Goal: Information Seeking & Learning: Learn about a topic

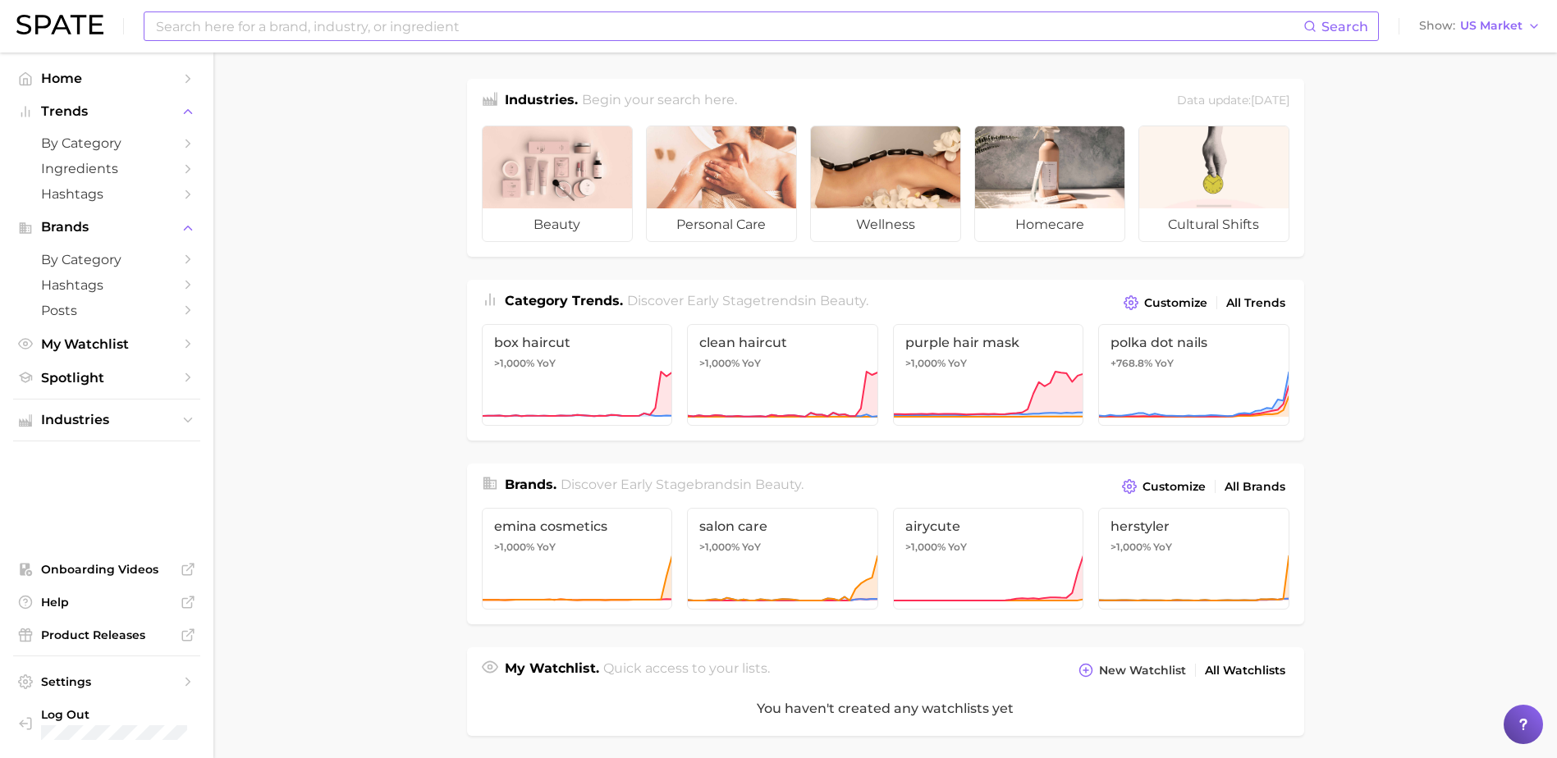
click at [511, 14] on input at bounding box center [728, 26] width 1149 height 28
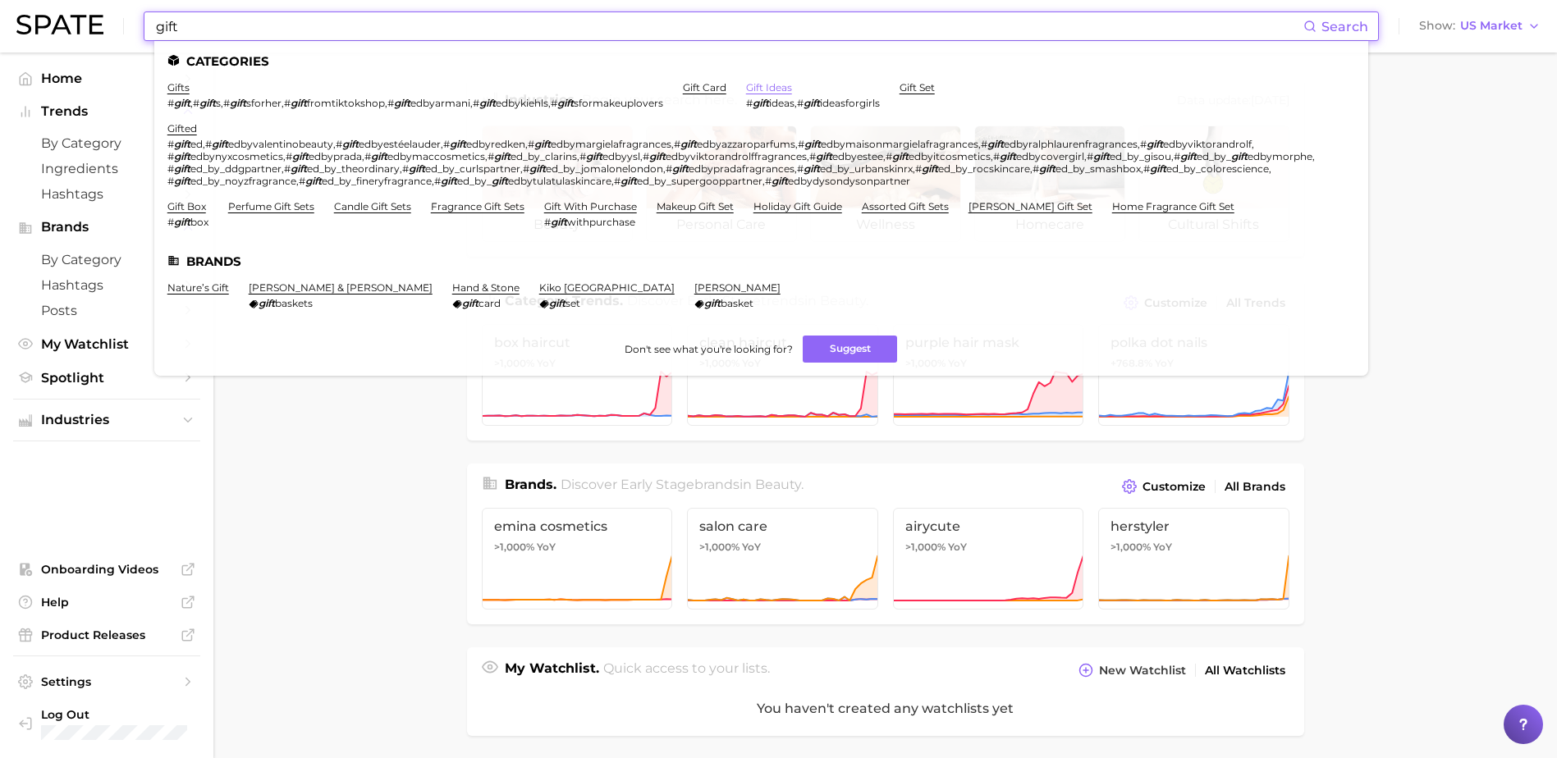
type input "gift"
click at [791, 82] on link "gift ideas" at bounding box center [769, 87] width 46 height 12
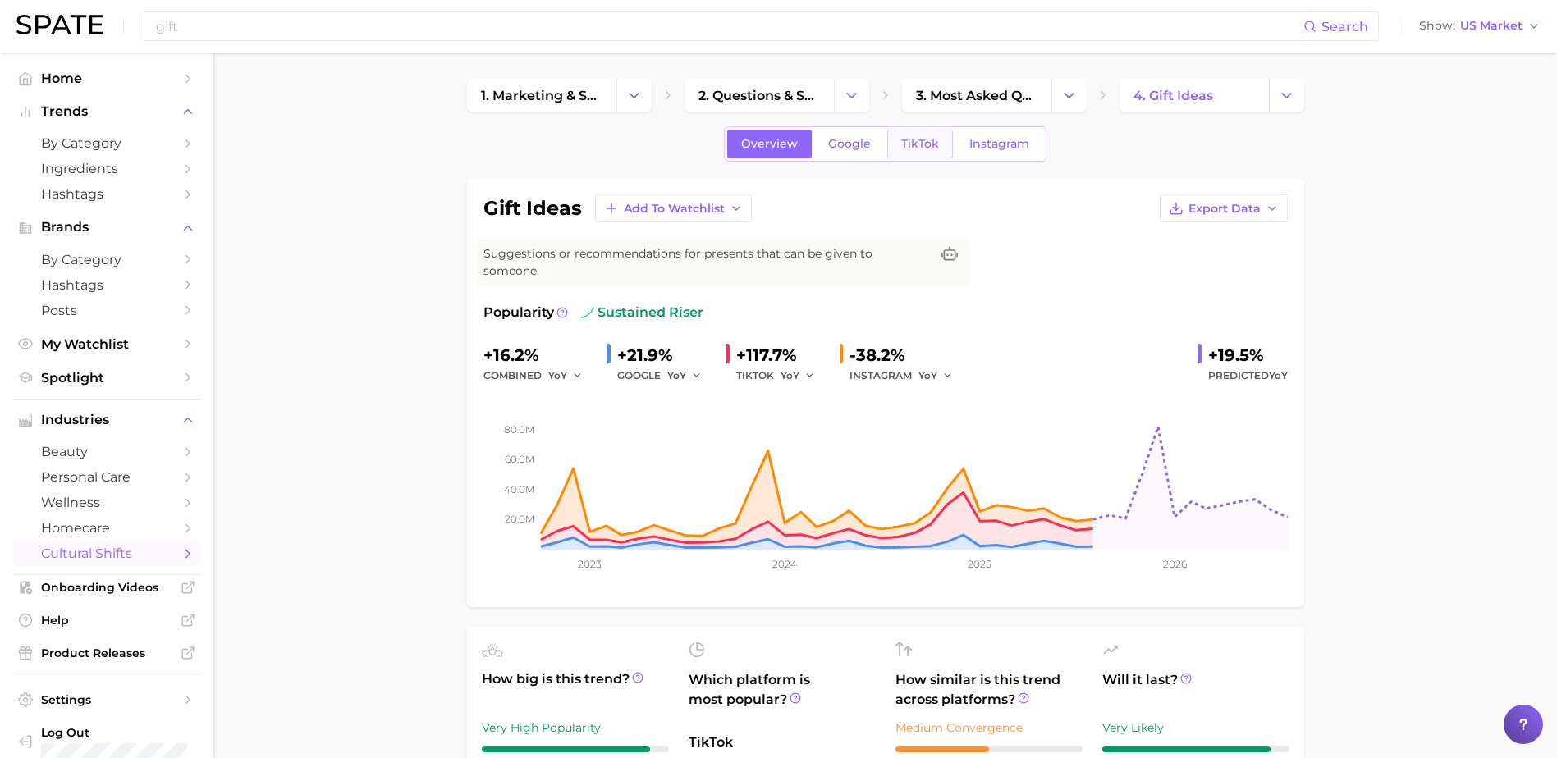
click at [908, 143] on span "TikTok" at bounding box center [920, 144] width 38 height 14
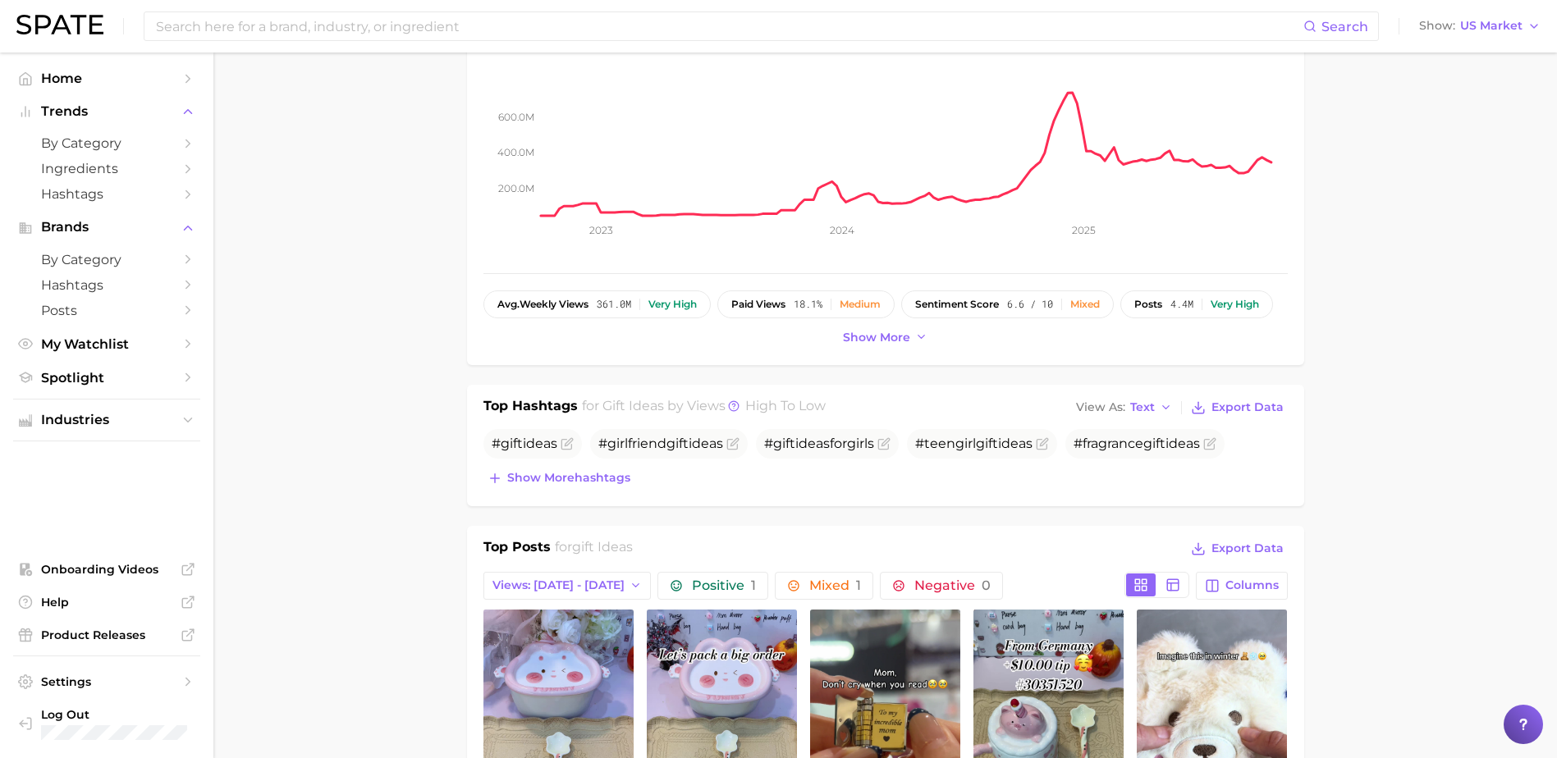
drag, startPoint x: 574, startPoint y: 467, endPoint x: 582, endPoint y: 460, distance: 10.5
click at [574, 471] on span "Show more hashtags" at bounding box center [568, 478] width 123 height 14
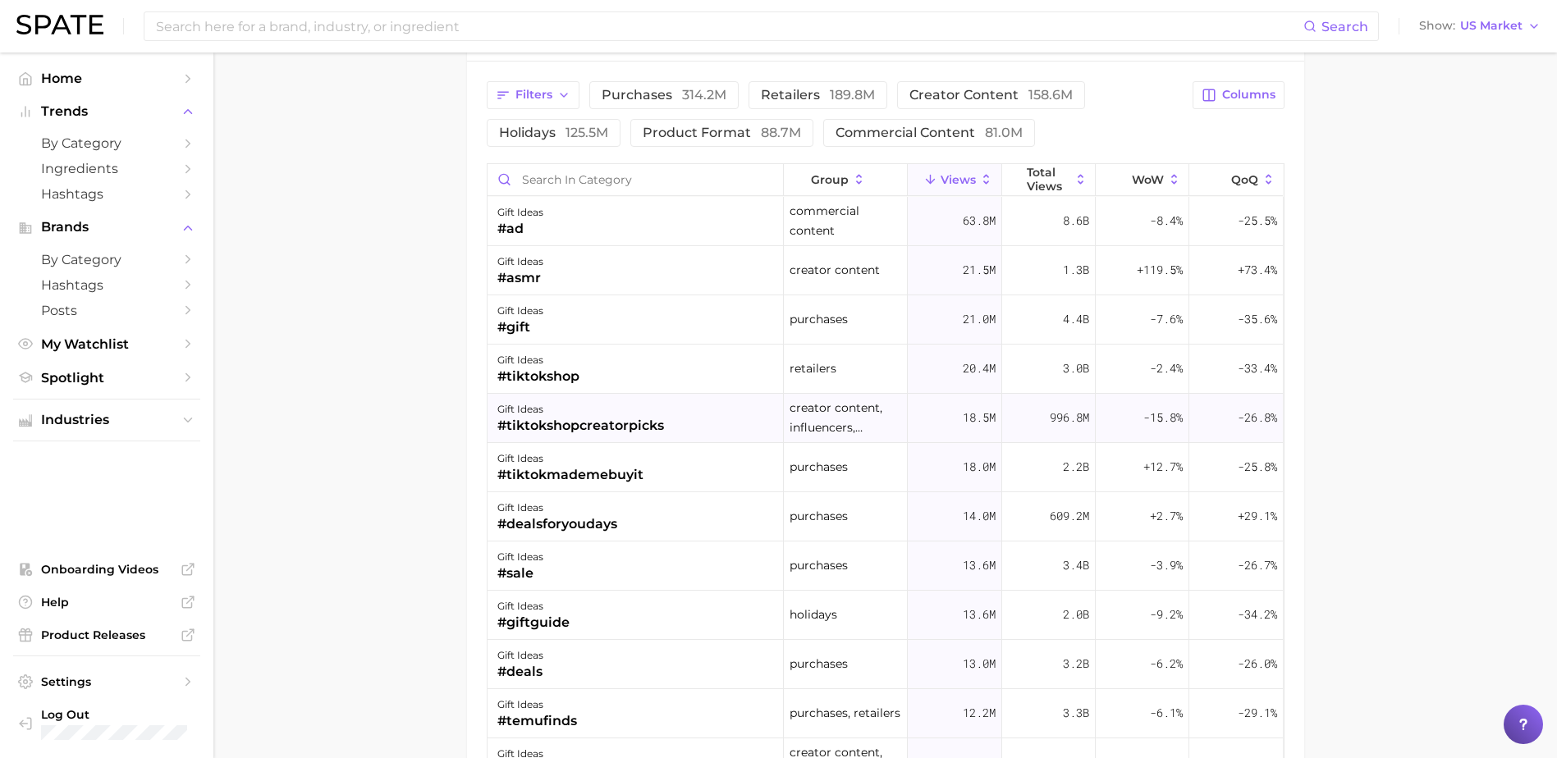
scroll to position [164, 0]
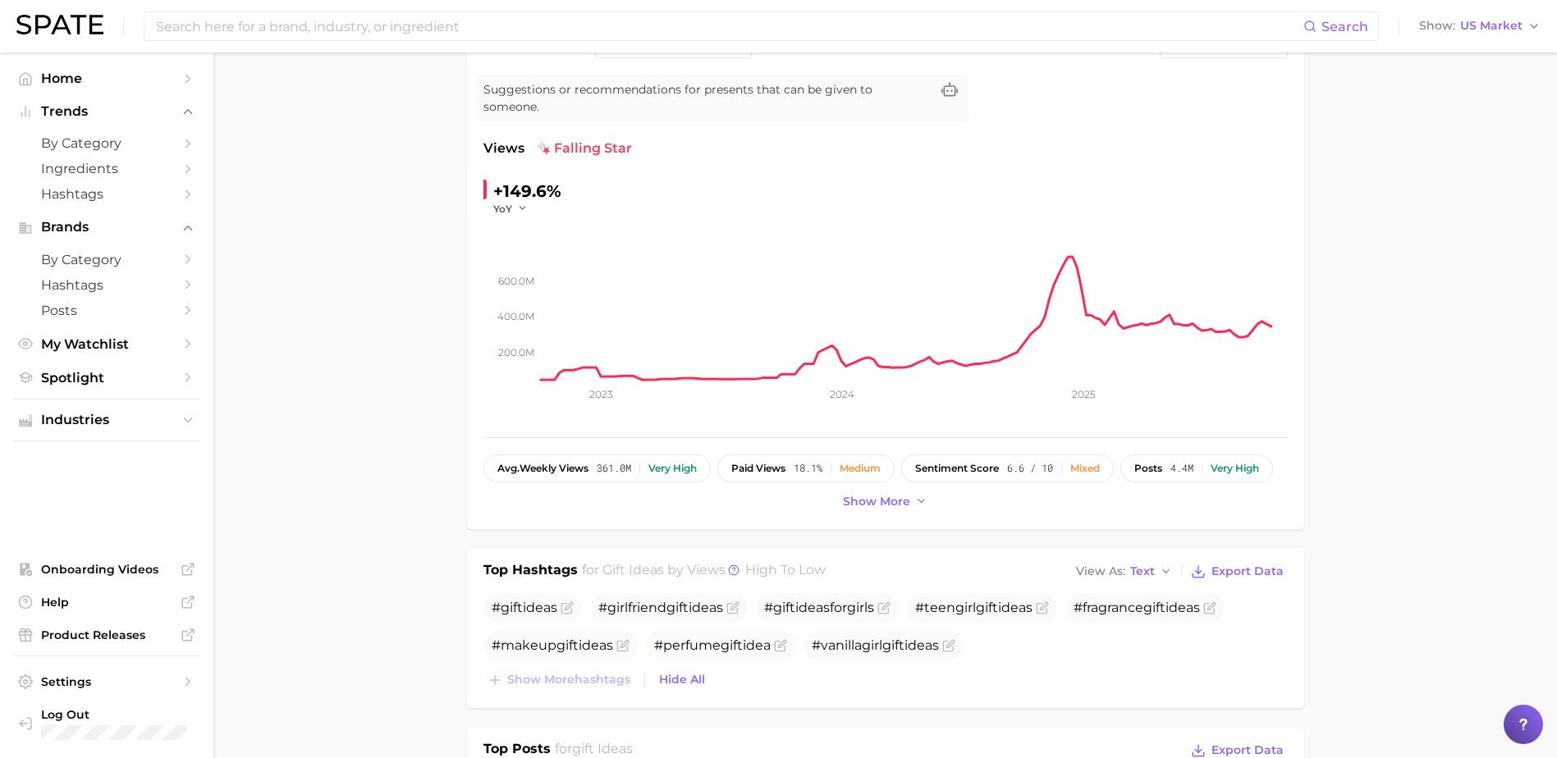
scroll to position [0, 0]
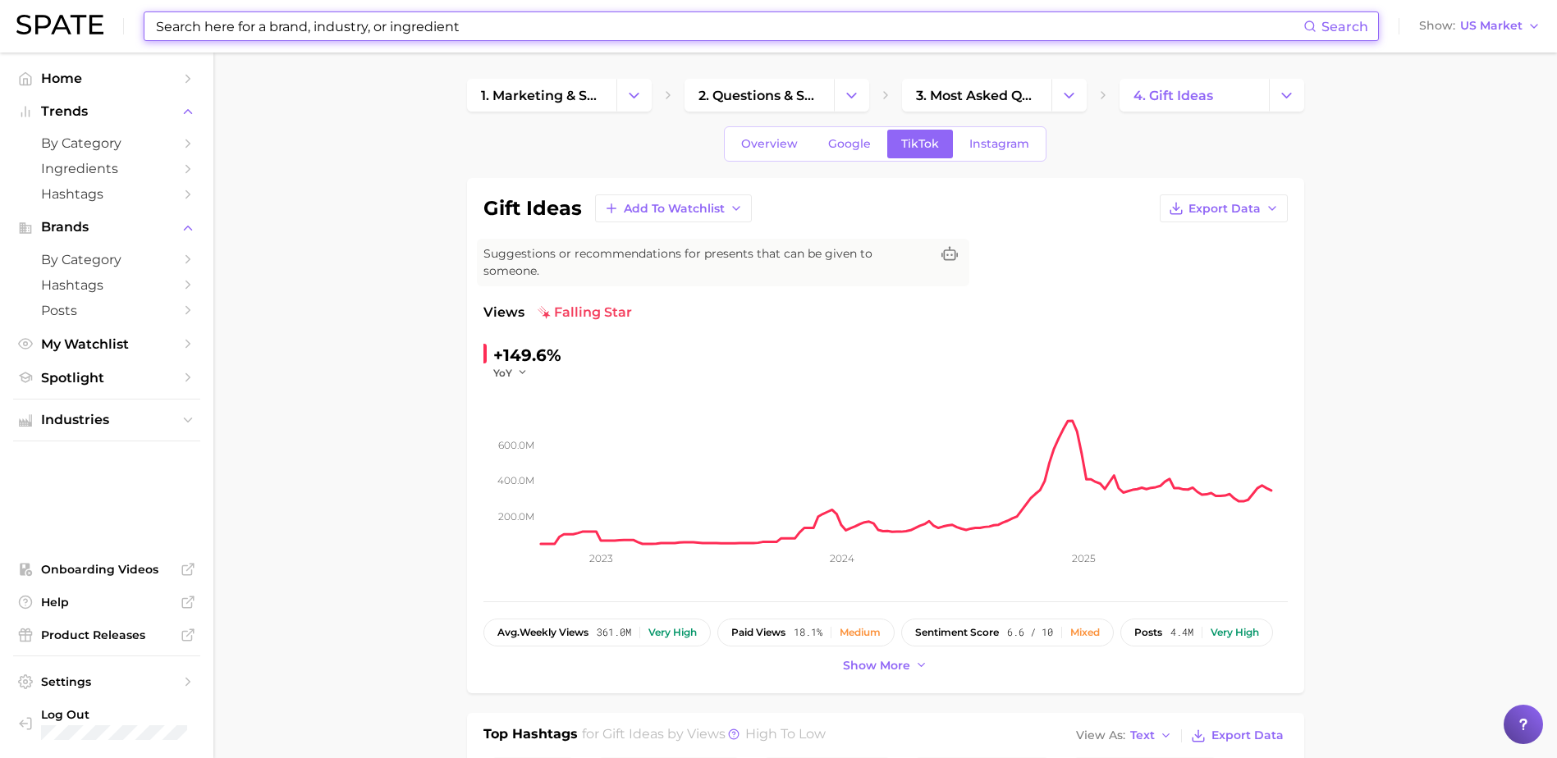
click at [474, 26] on input at bounding box center [728, 26] width 1149 height 28
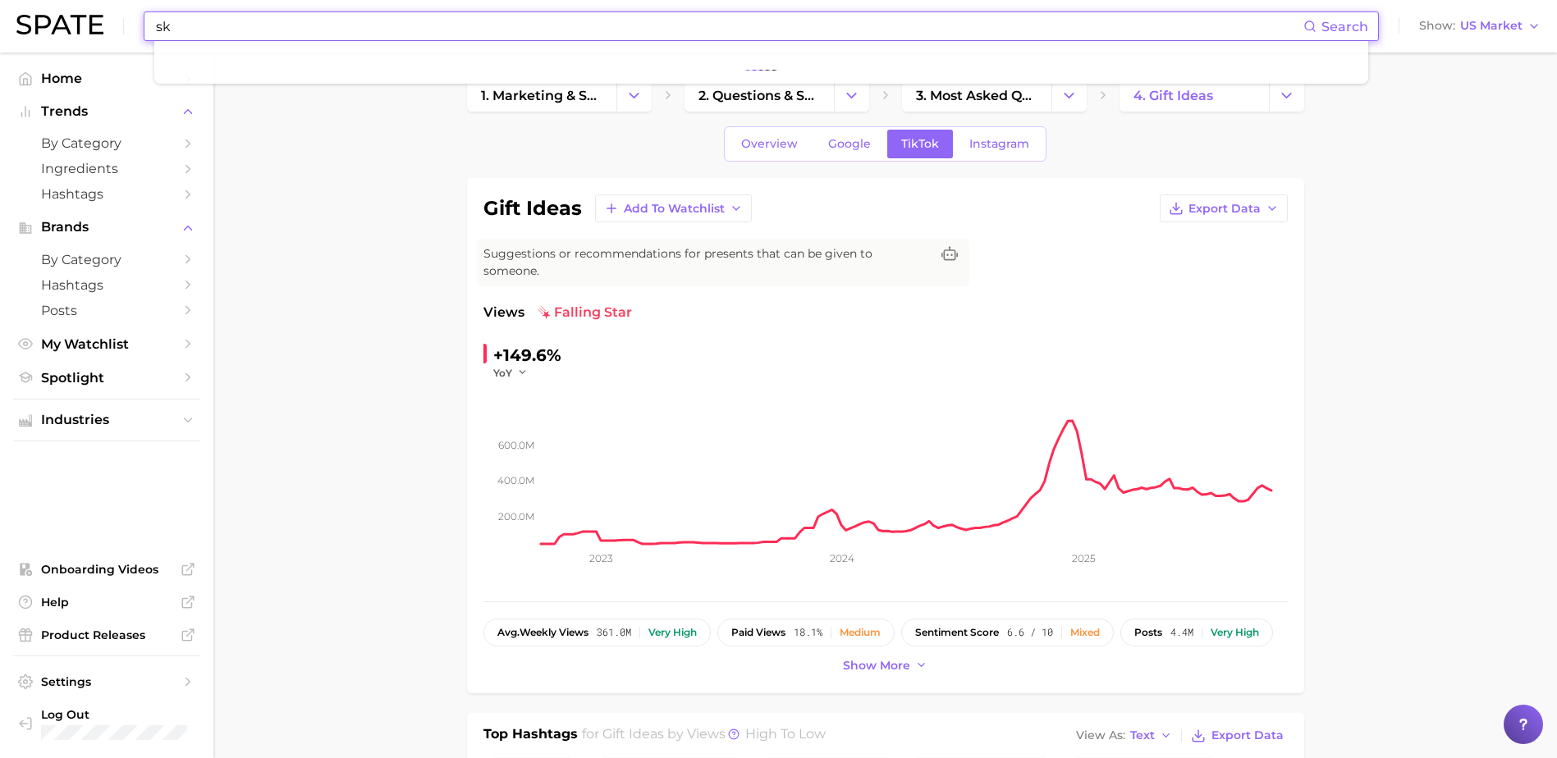
type input "s"
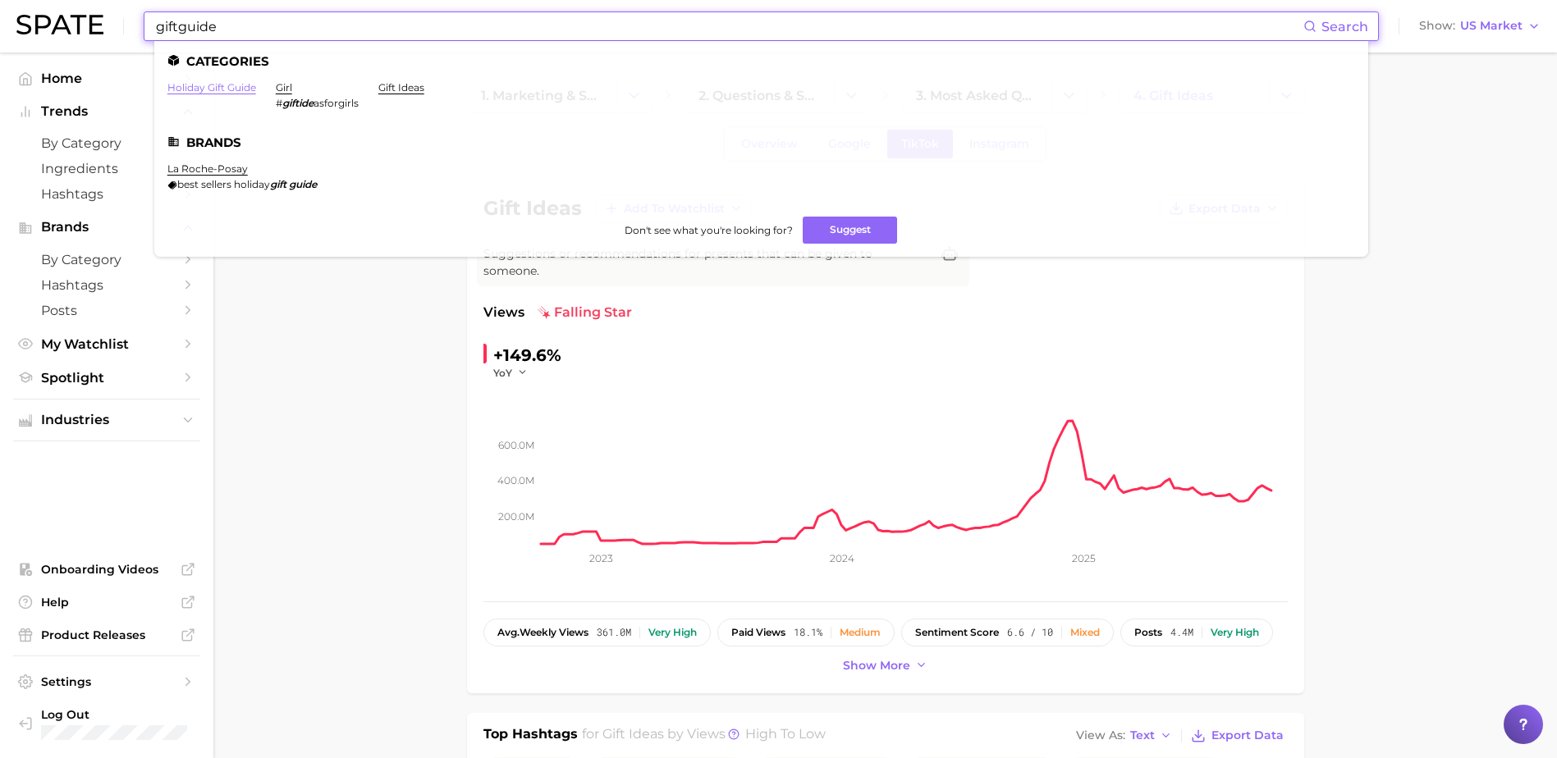
type input "giftguide"
click at [206, 89] on link "holiday gift guide" at bounding box center [211, 87] width 89 height 12
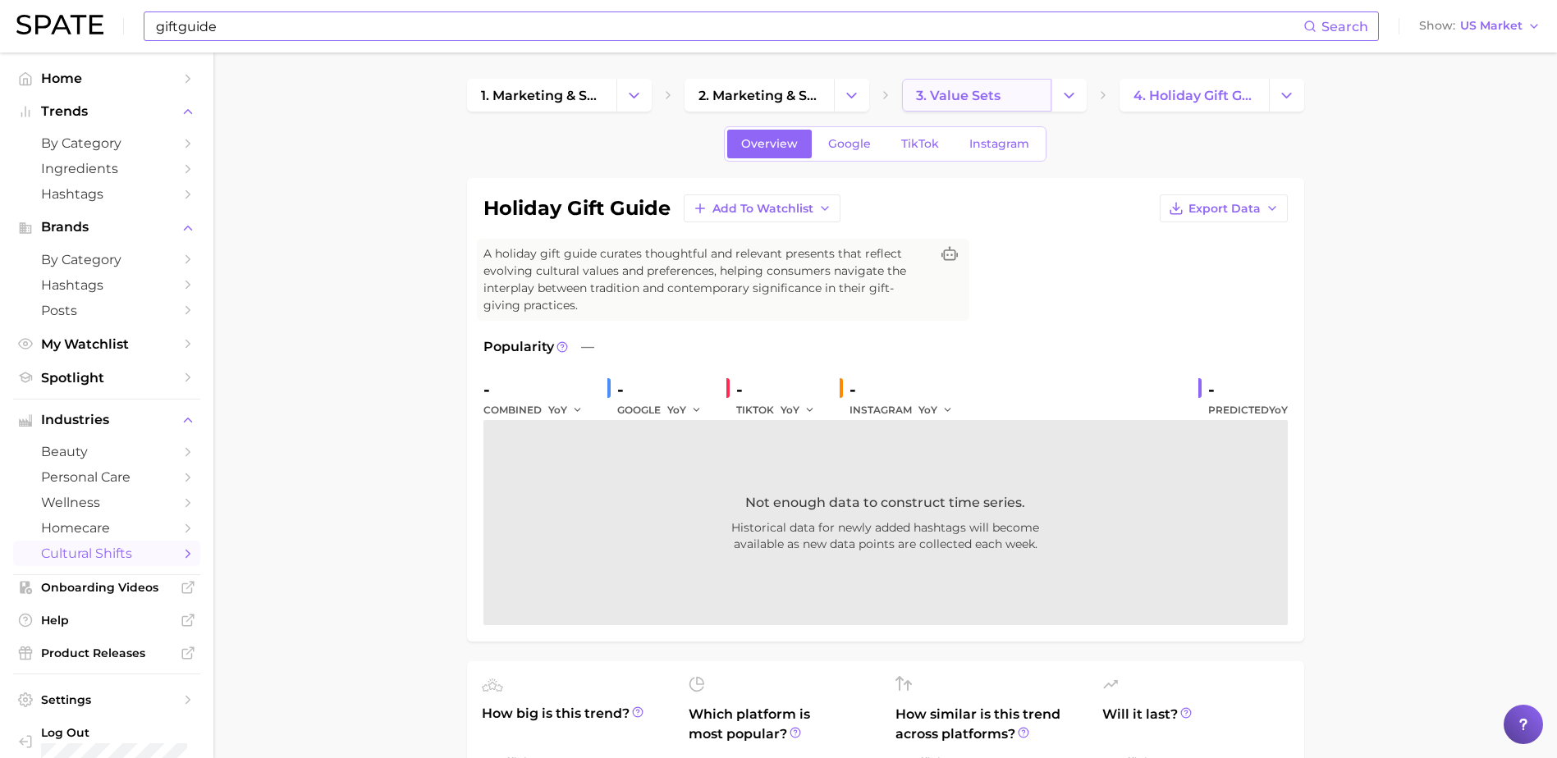
click at [992, 98] on span "3. value sets" at bounding box center [958, 96] width 85 height 16
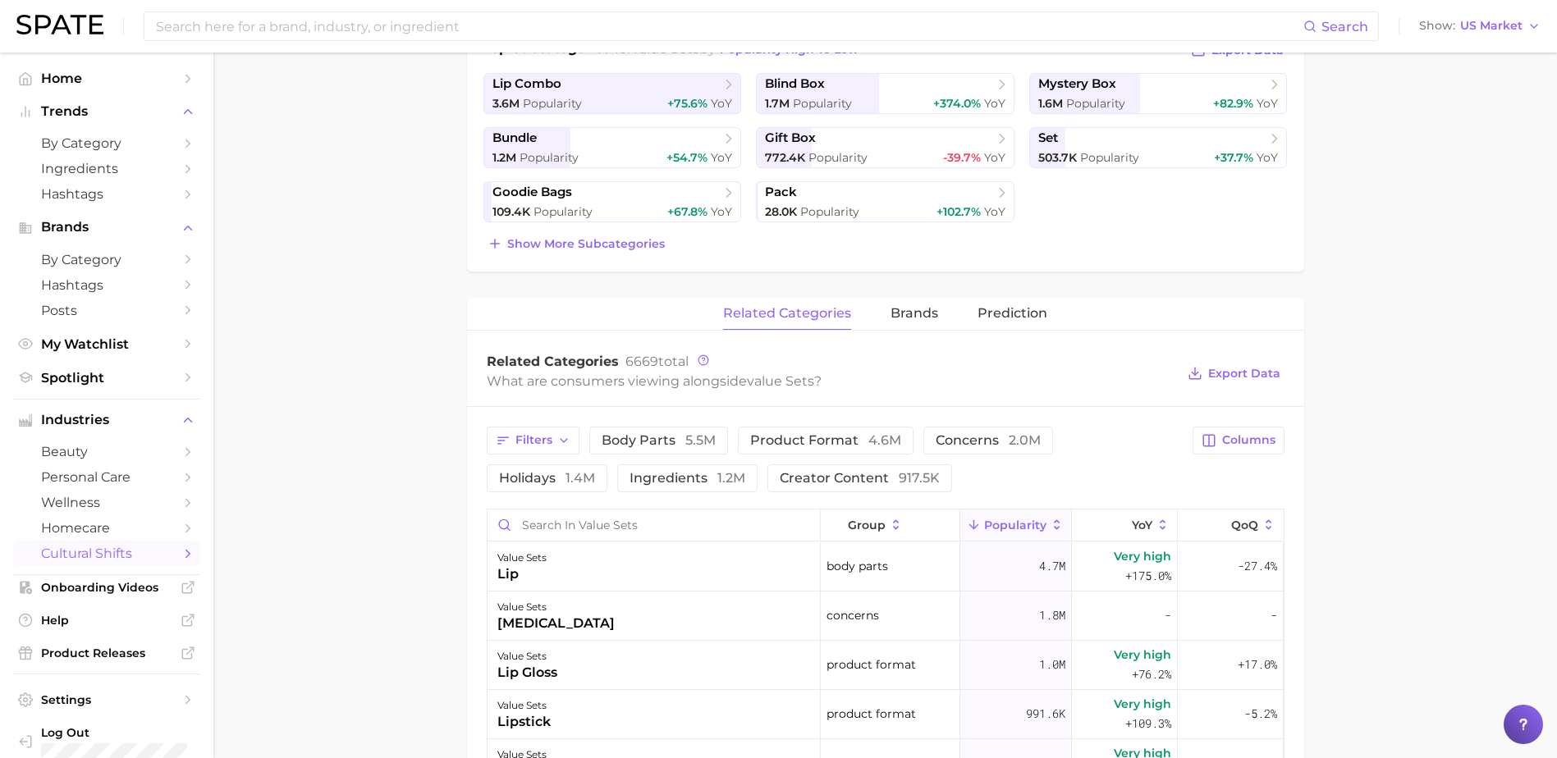
click at [1406, 534] on main "1. marketing & sales 2. marketing & sales 3. value sets 4. Subcategory Overview…" at bounding box center [884, 505] width 1343 height 1726
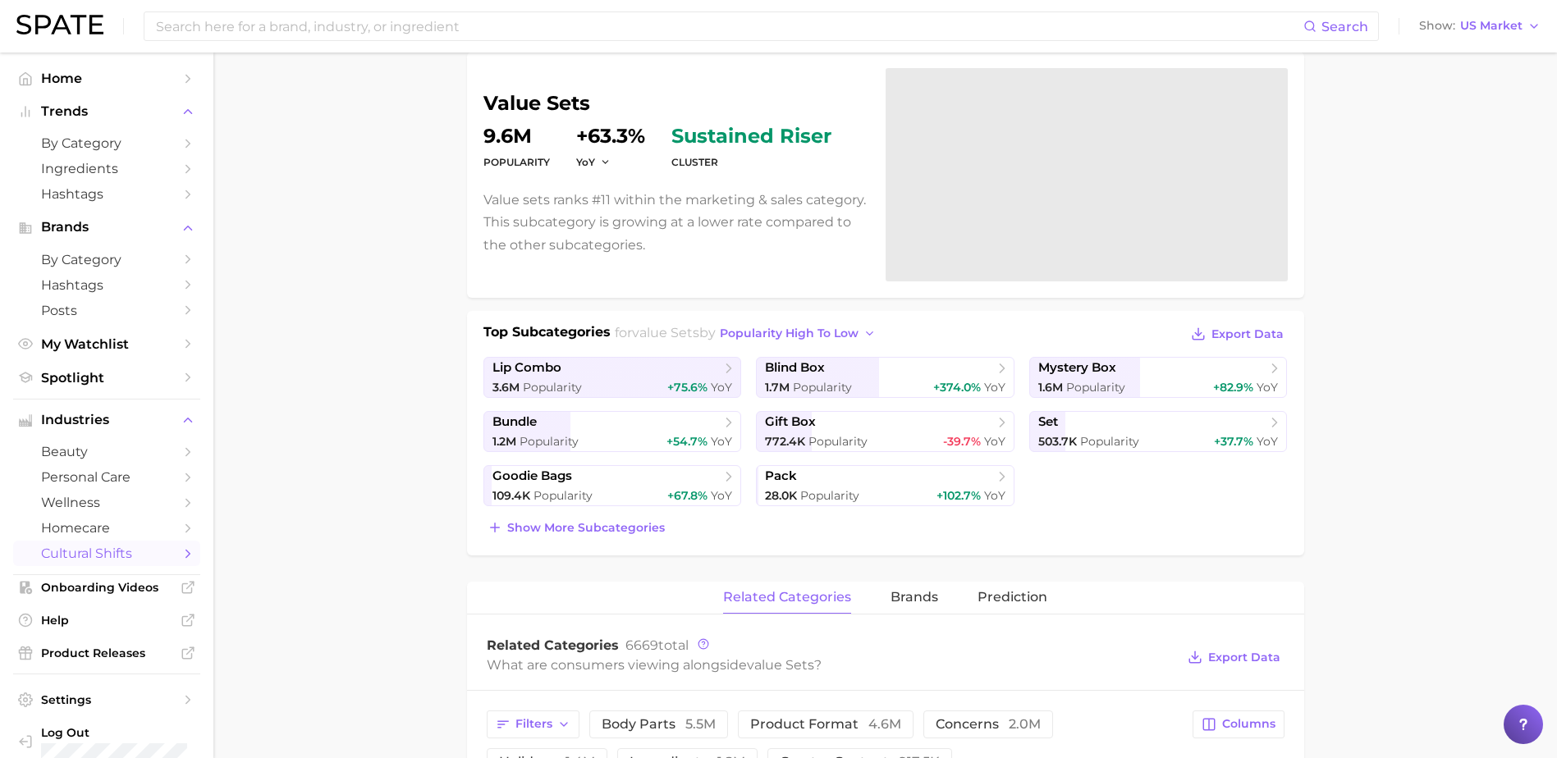
scroll to position [118, 0]
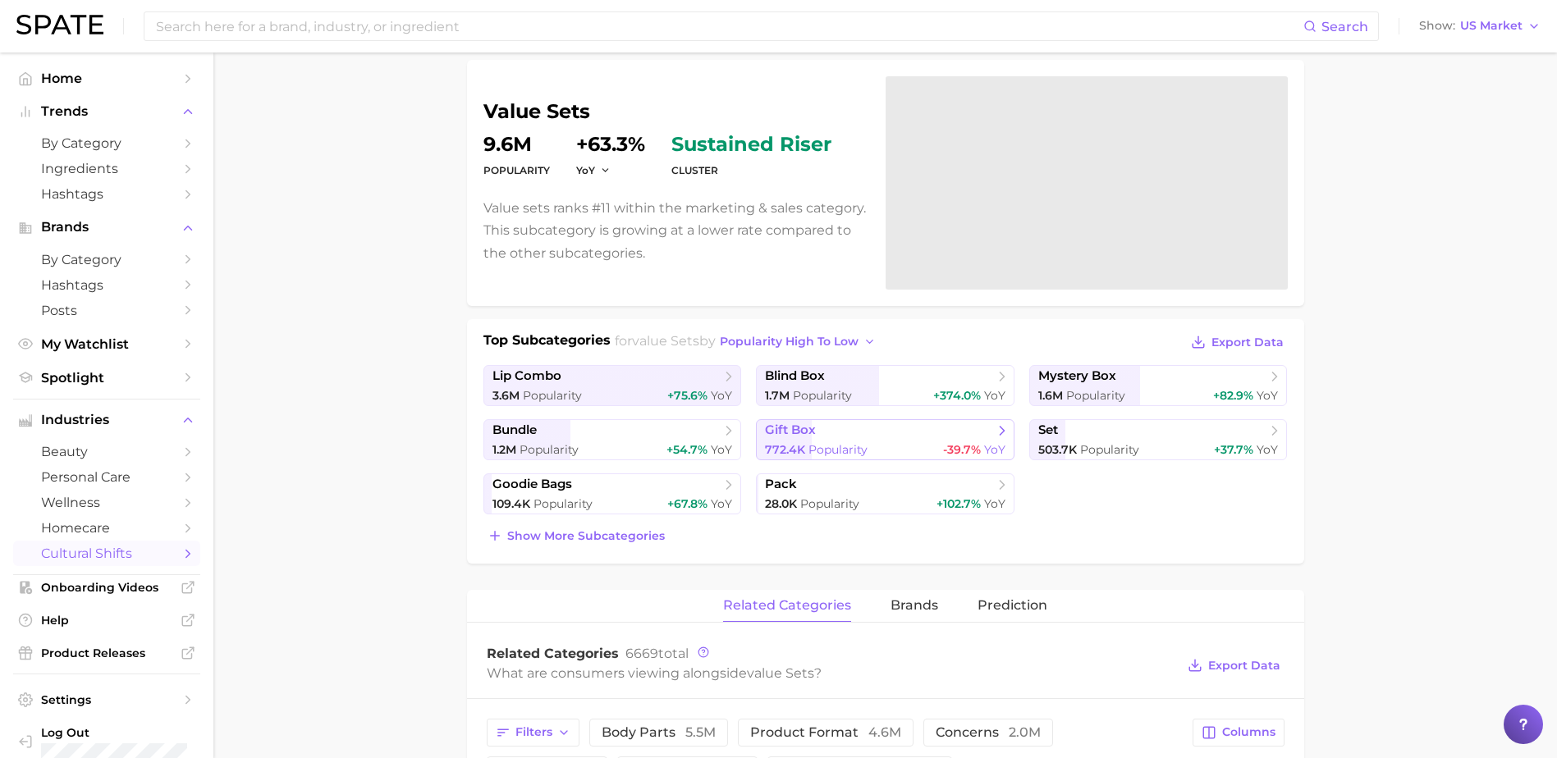
click at [976, 435] on span "gift box" at bounding box center [879, 431] width 228 height 16
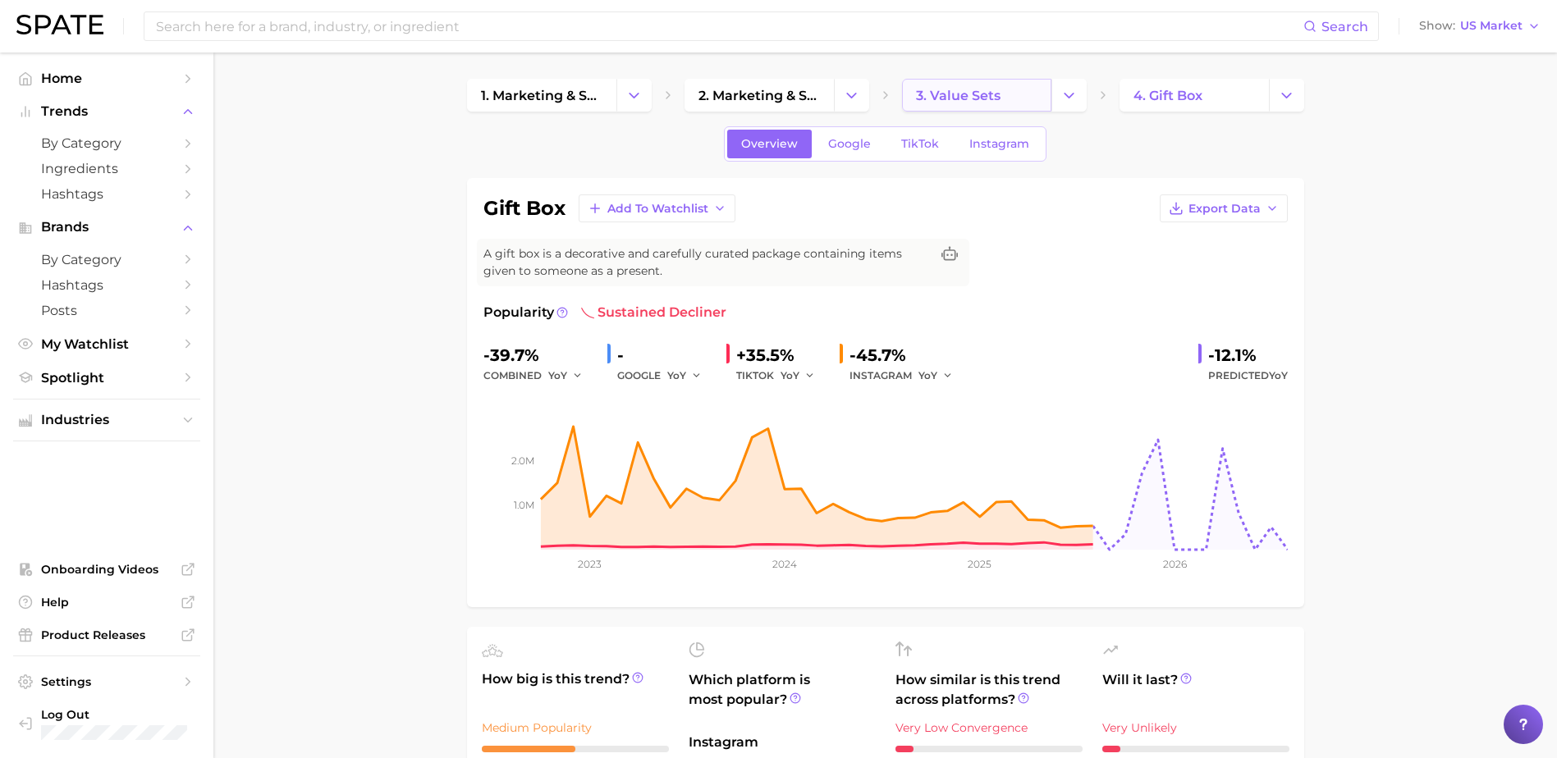
click at [987, 94] on span "3. value sets" at bounding box center [958, 96] width 85 height 16
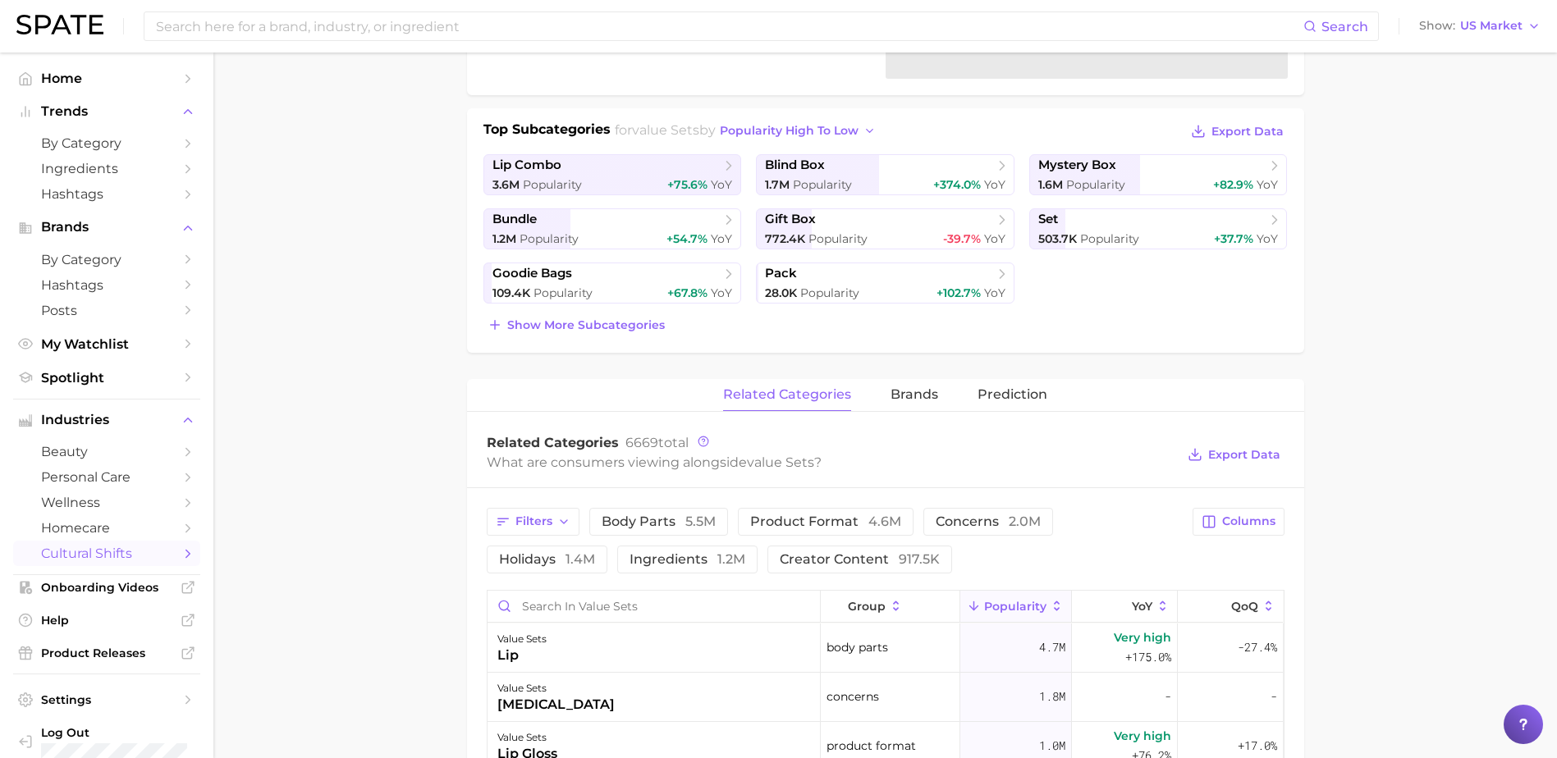
scroll to position [328, 0]
click at [720, 194] on link "lip combo 3.6m Popularity +75.6% YoY" at bounding box center [612, 175] width 258 height 41
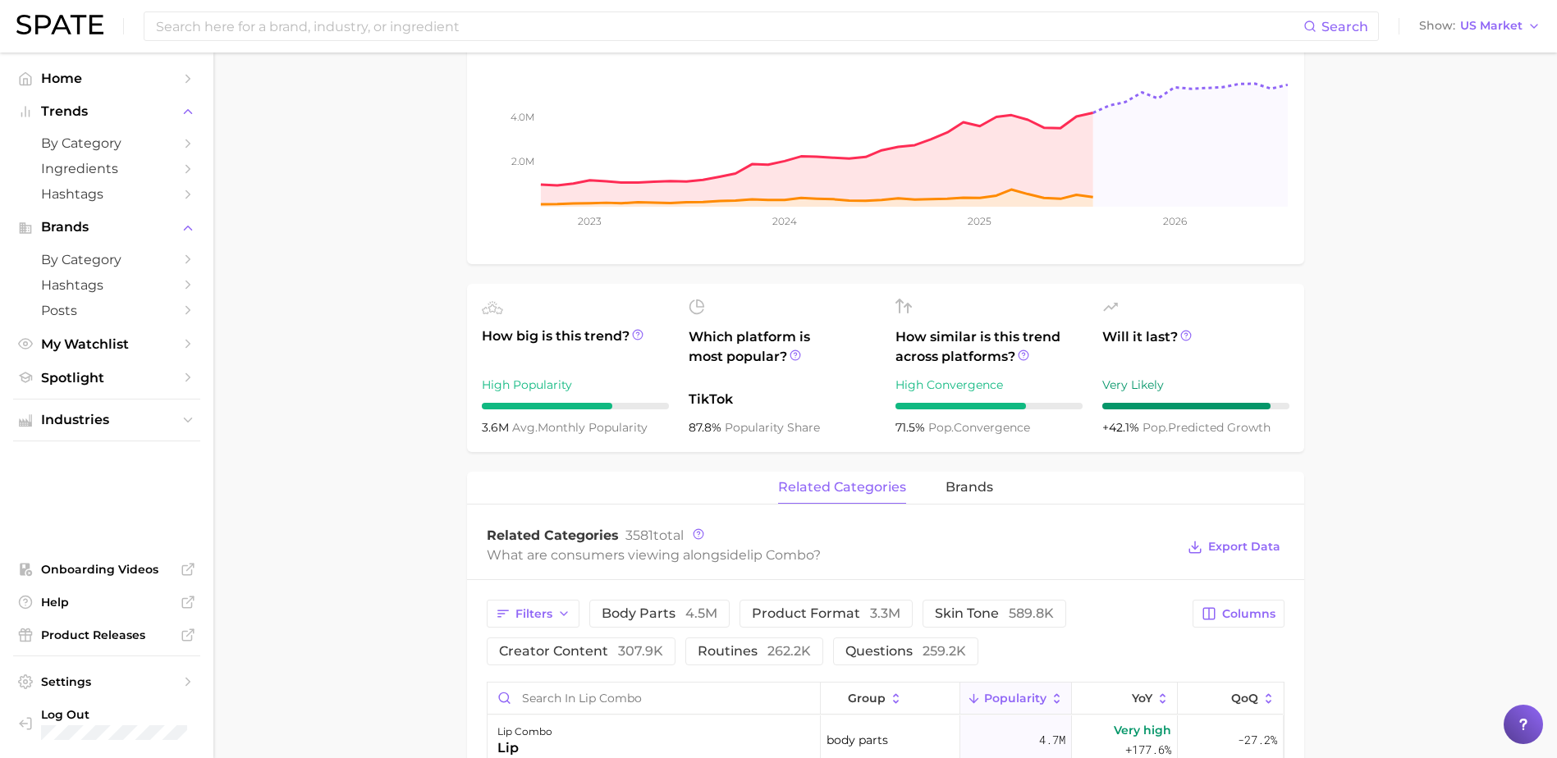
scroll to position [164, 0]
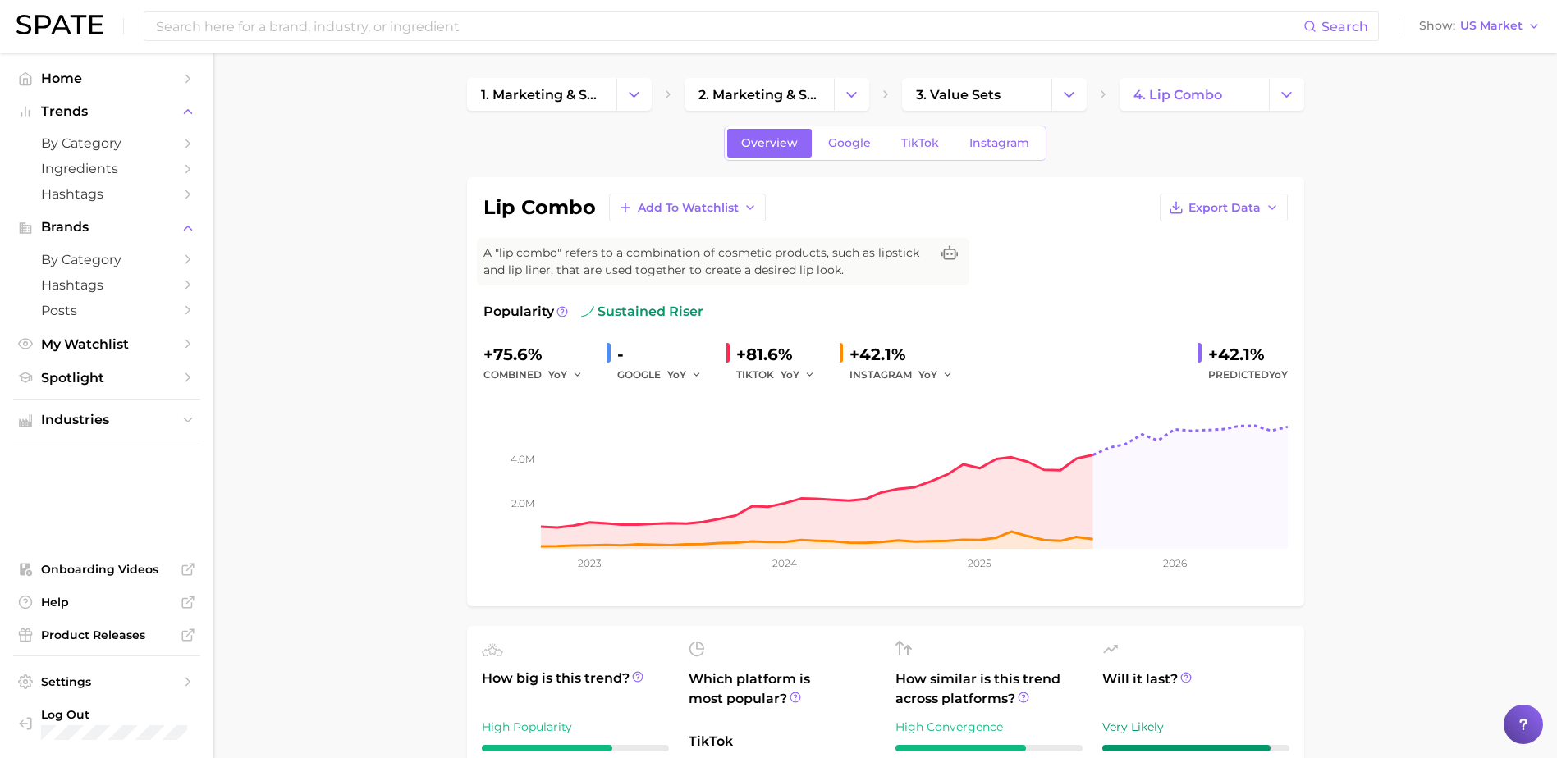
scroll to position [0, 0]
click at [971, 94] on span "3. value sets" at bounding box center [958, 96] width 85 height 16
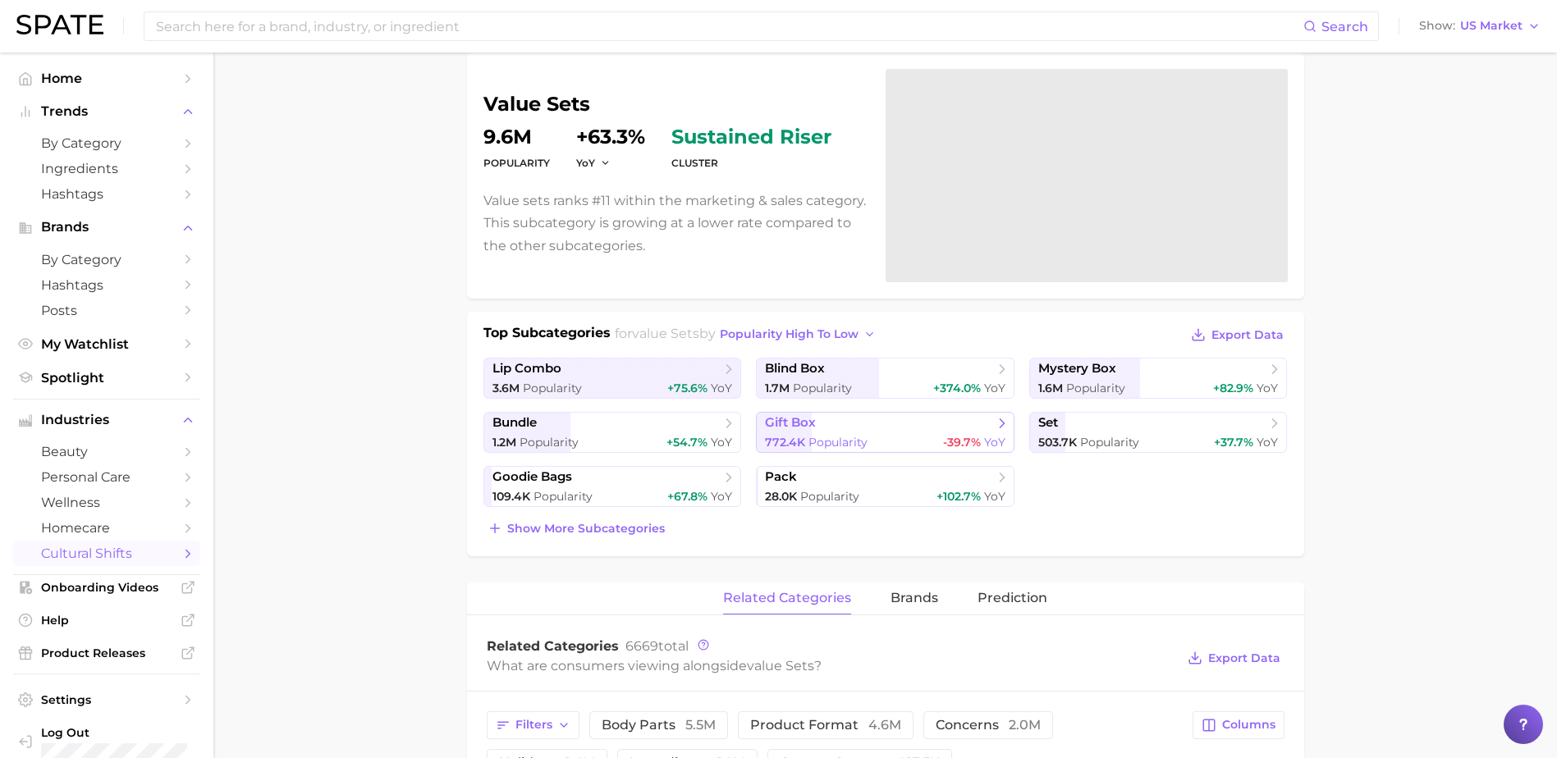
scroll to position [246, 0]
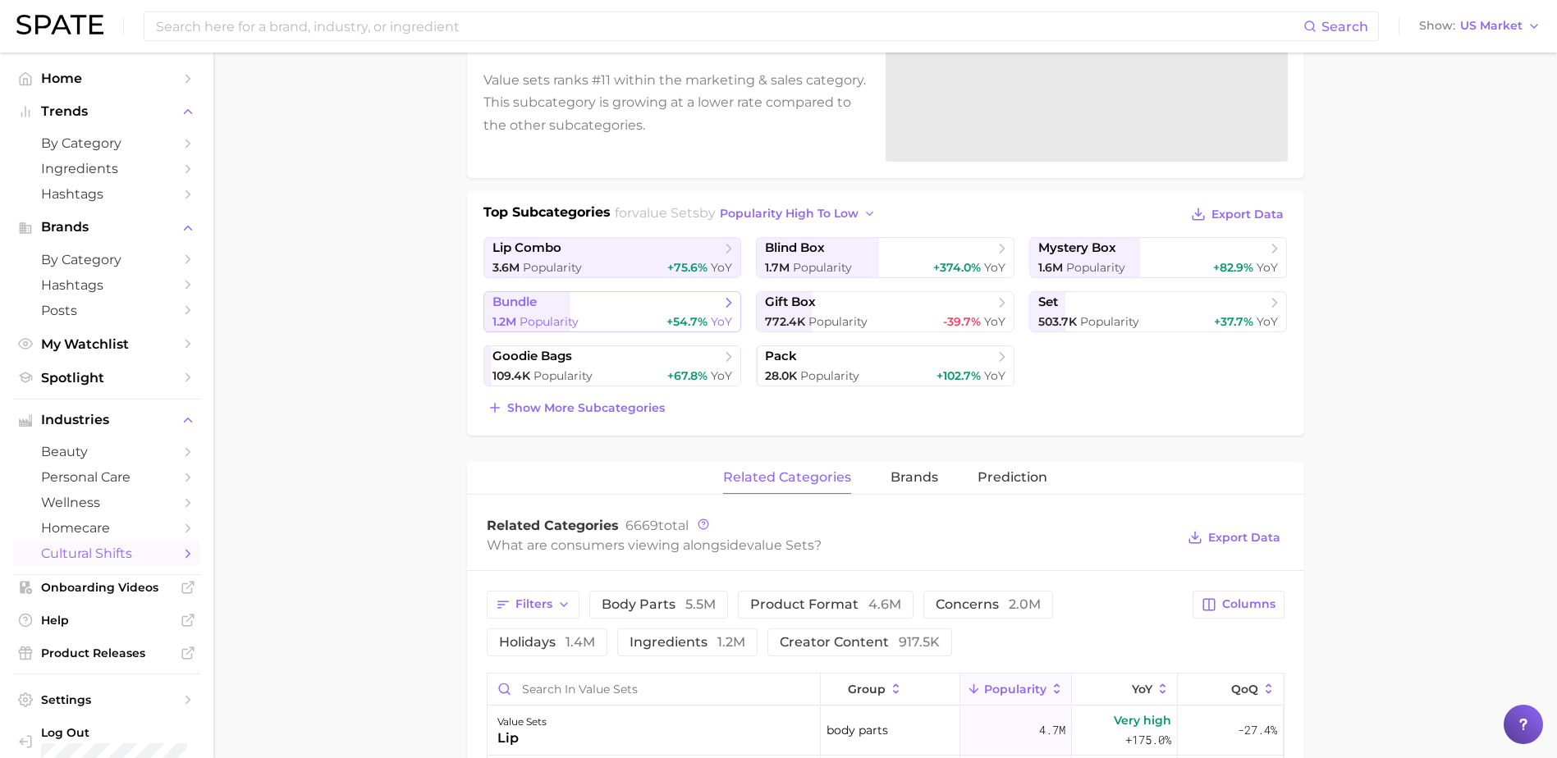
click at [555, 309] on span "bundle" at bounding box center [606, 303] width 228 height 16
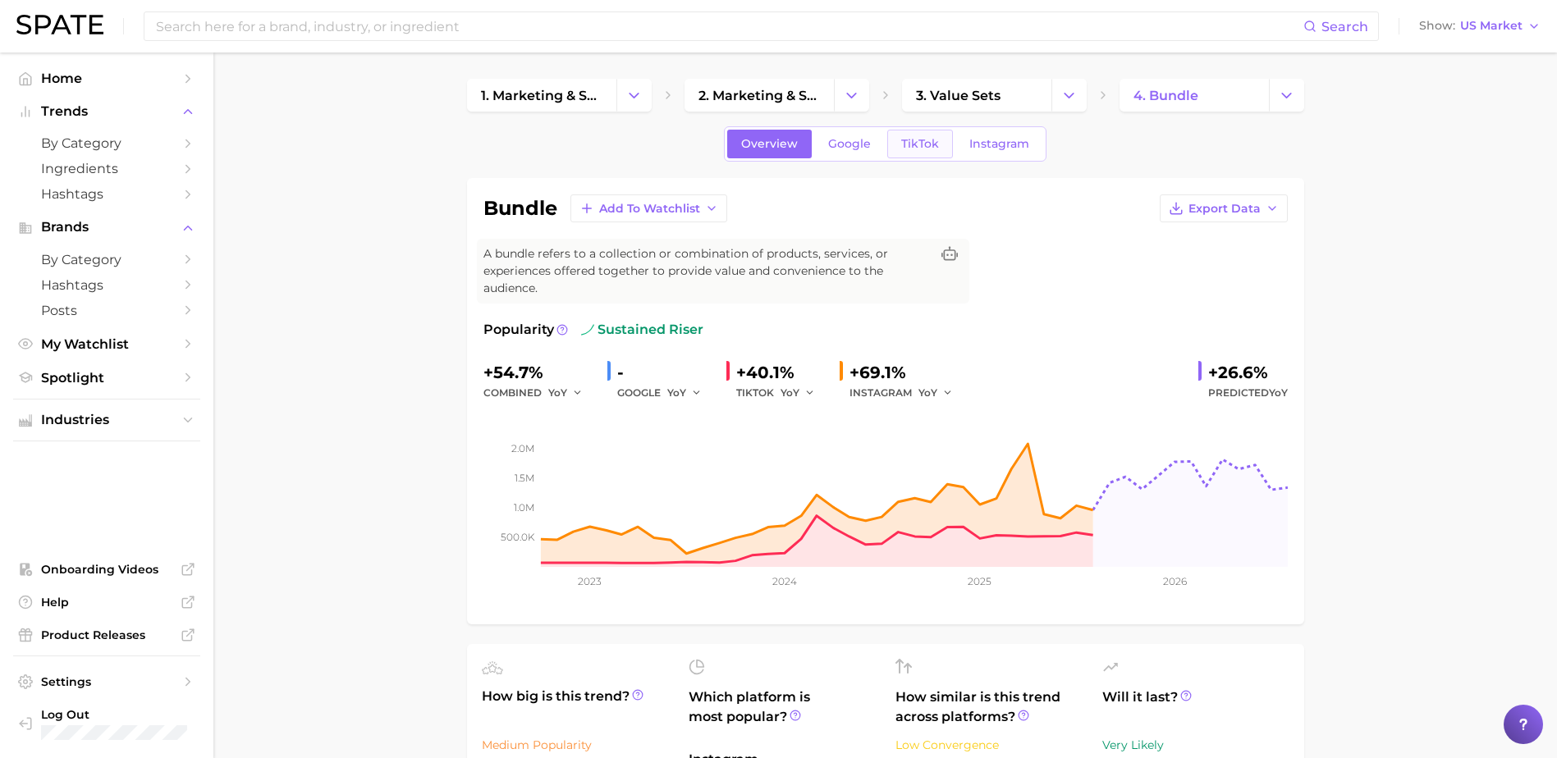
click at [917, 149] on span "TikTok" at bounding box center [920, 144] width 38 height 14
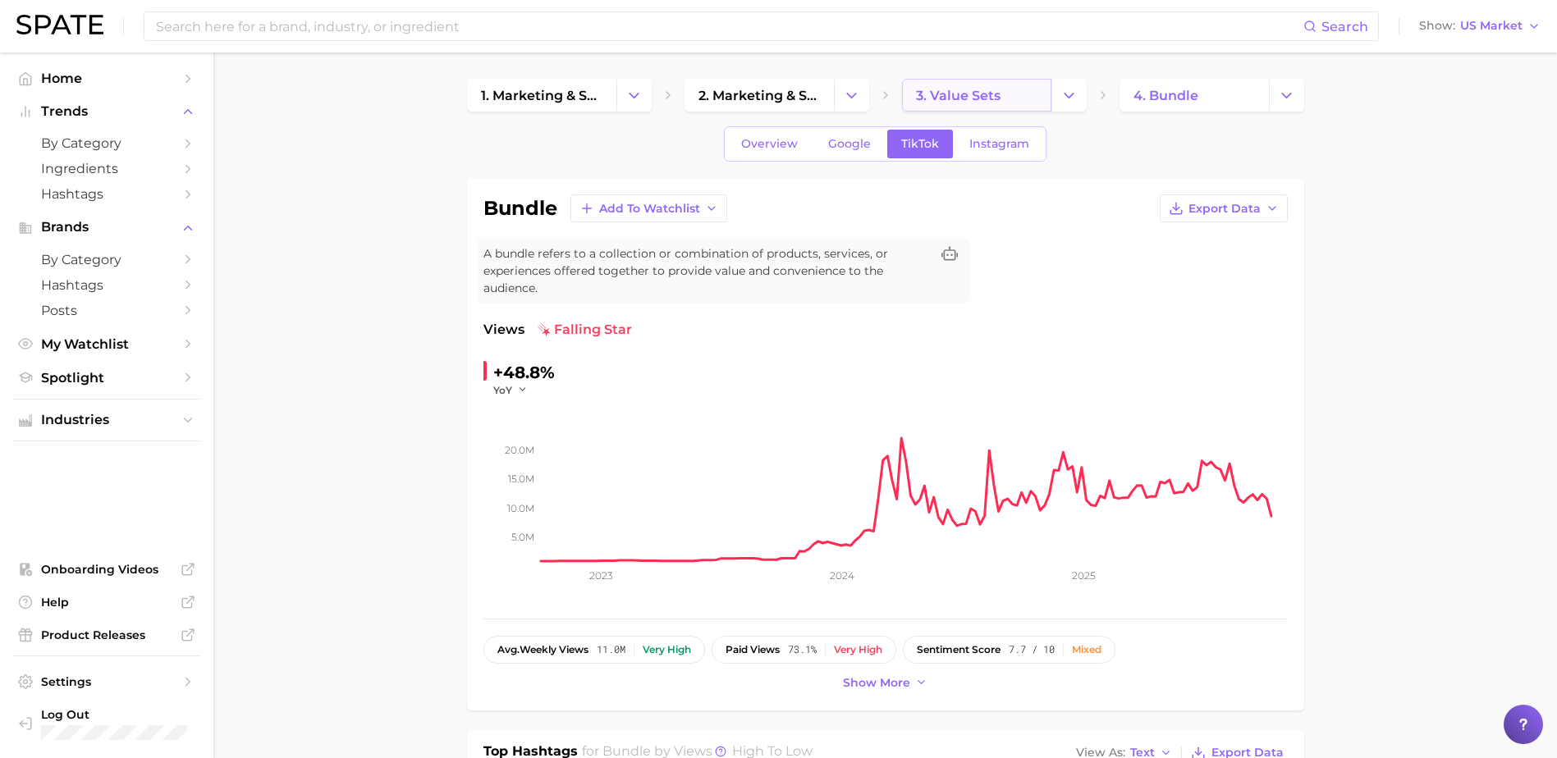
click at [913, 95] on link "3. value sets" at bounding box center [976, 95] width 149 height 33
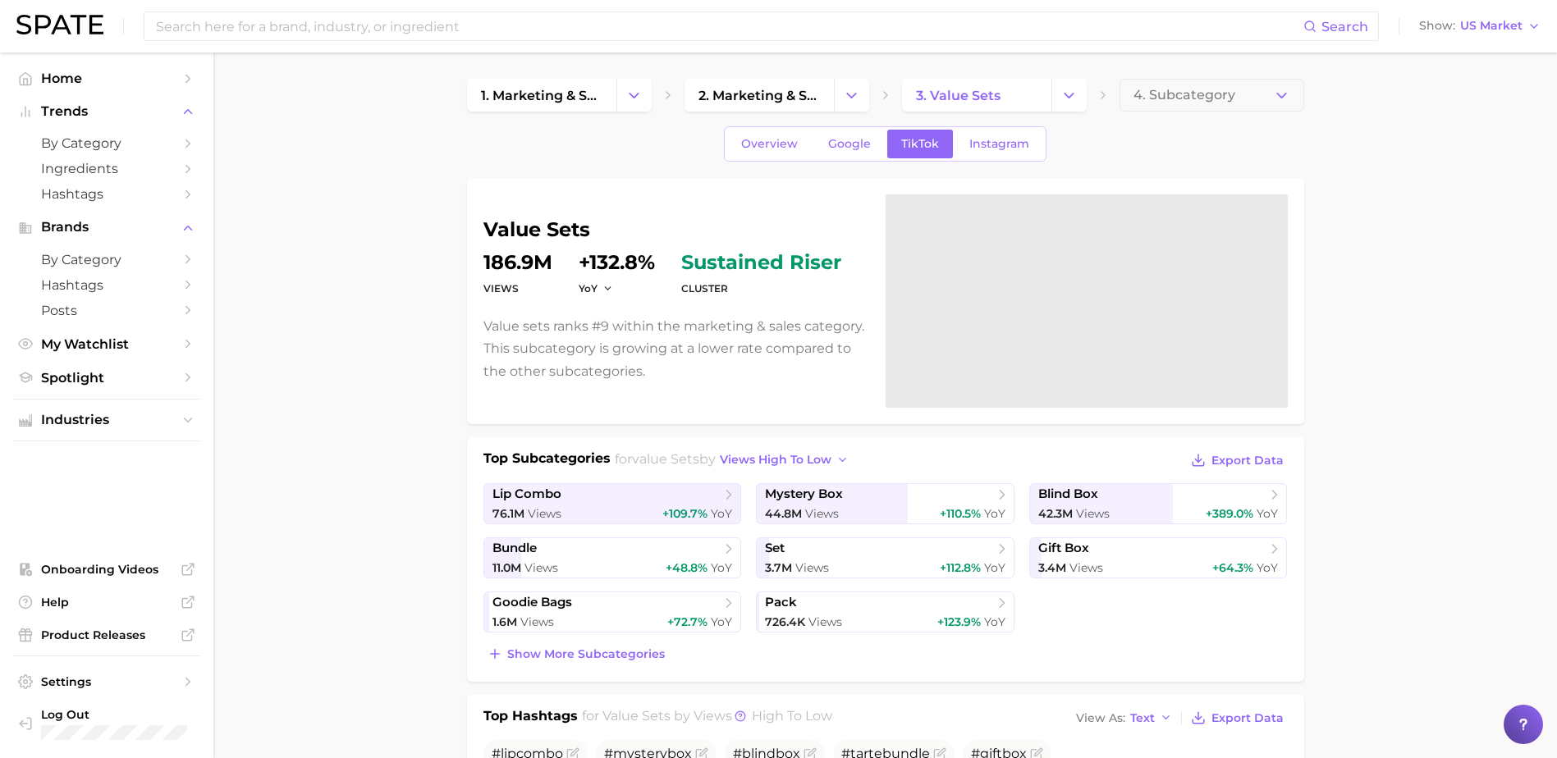
click at [532, 3] on div "Search Show US Market" at bounding box center [778, 26] width 1524 height 53
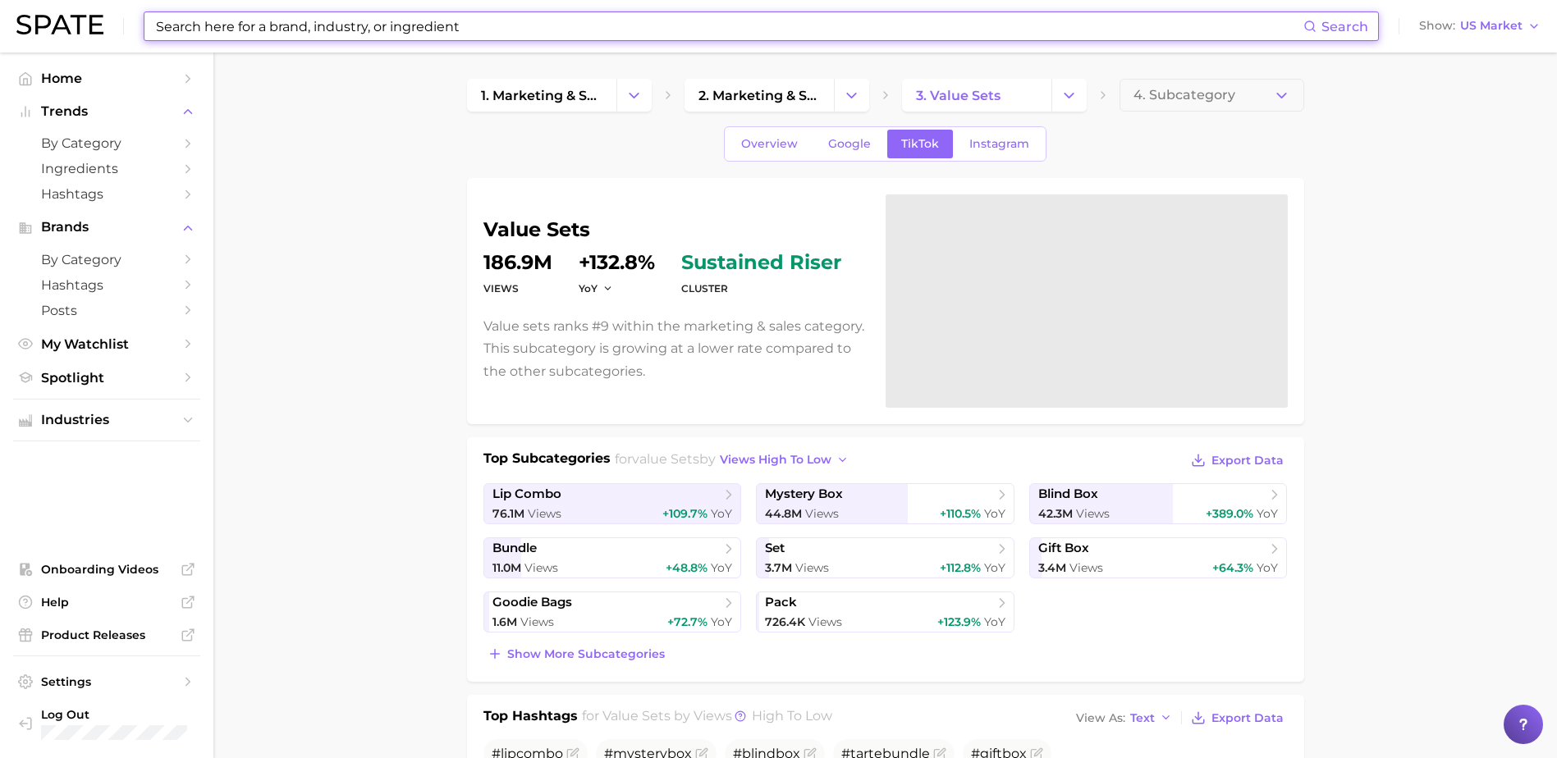
click at [522, 29] on input at bounding box center [728, 26] width 1149 height 28
type input "j"
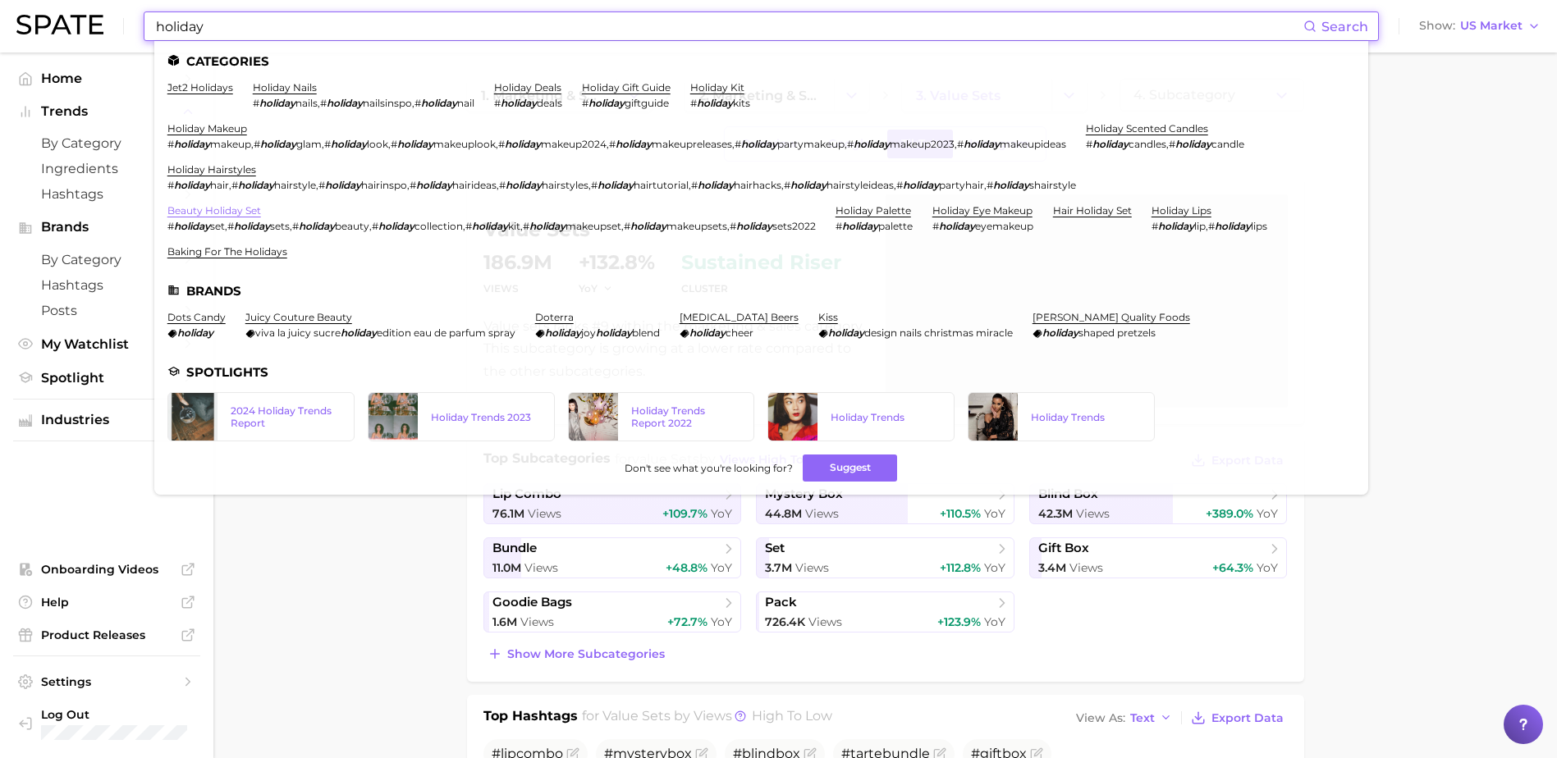
type input "holiday"
click at [237, 213] on link "beauty holiday set" at bounding box center [214, 210] width 94 height 12
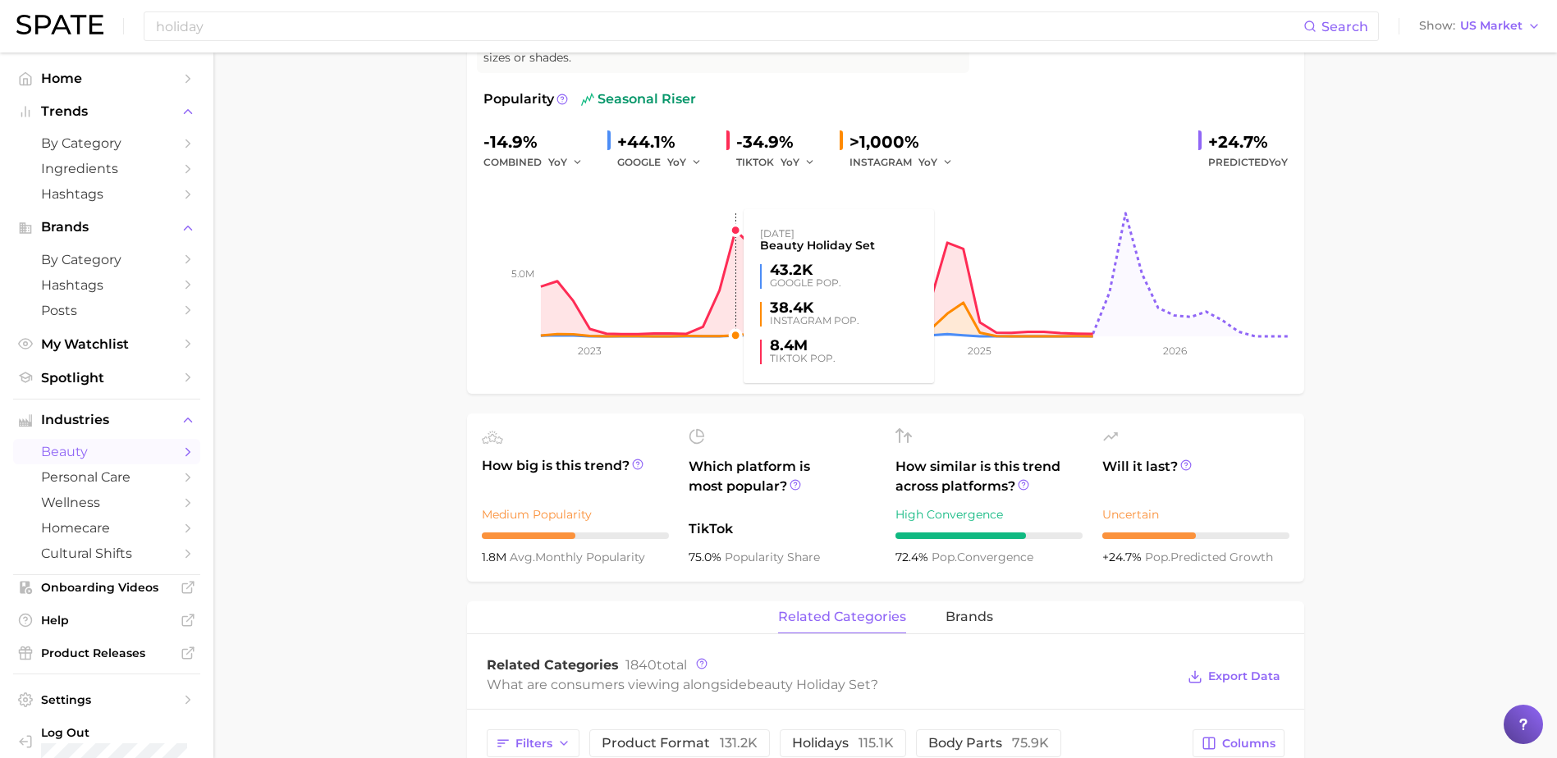
scroll to position [82, 0]
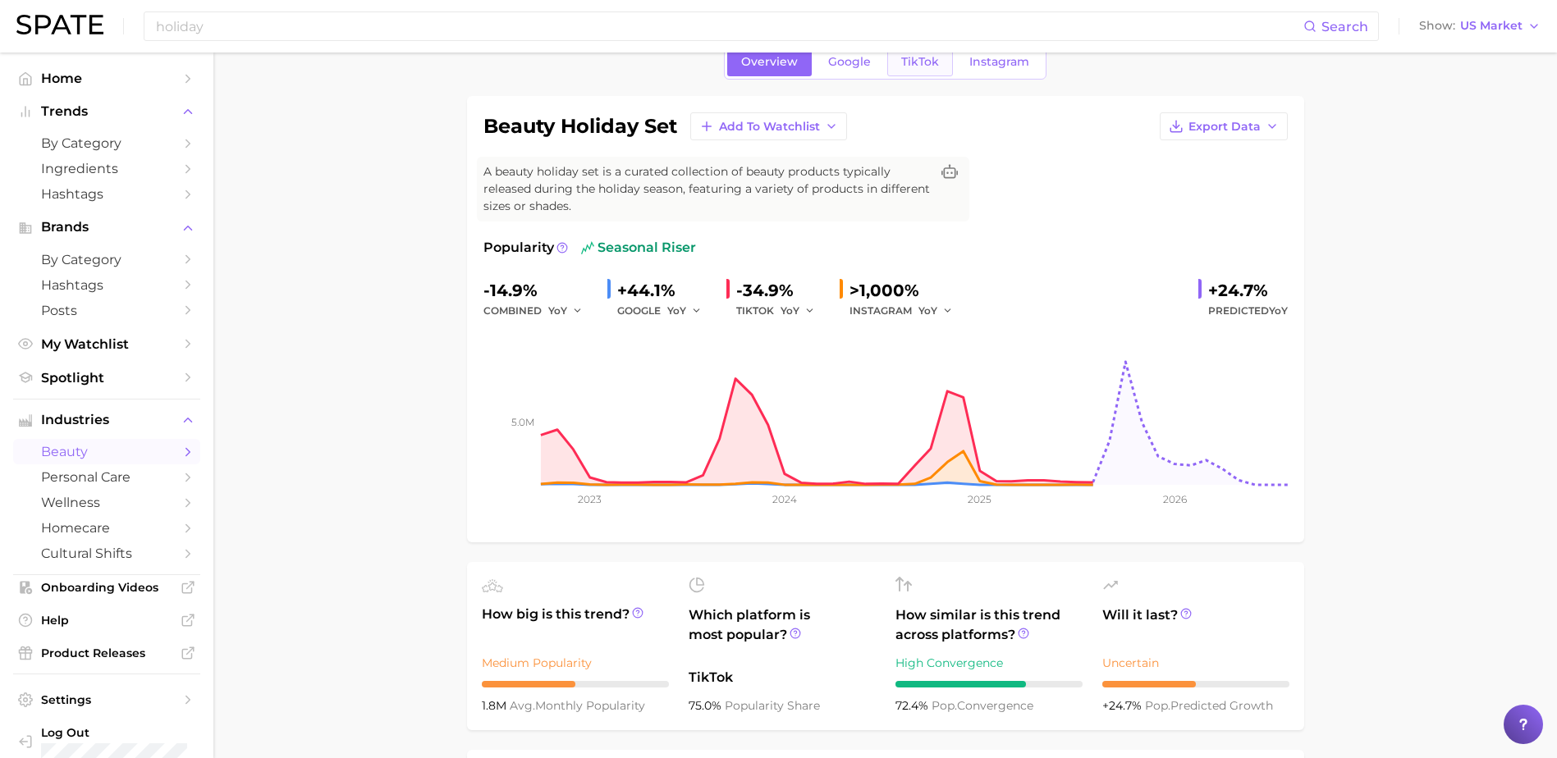
click at [944, 68] on link "TikTok" at bounding box center [920, 62] width 66 height 29
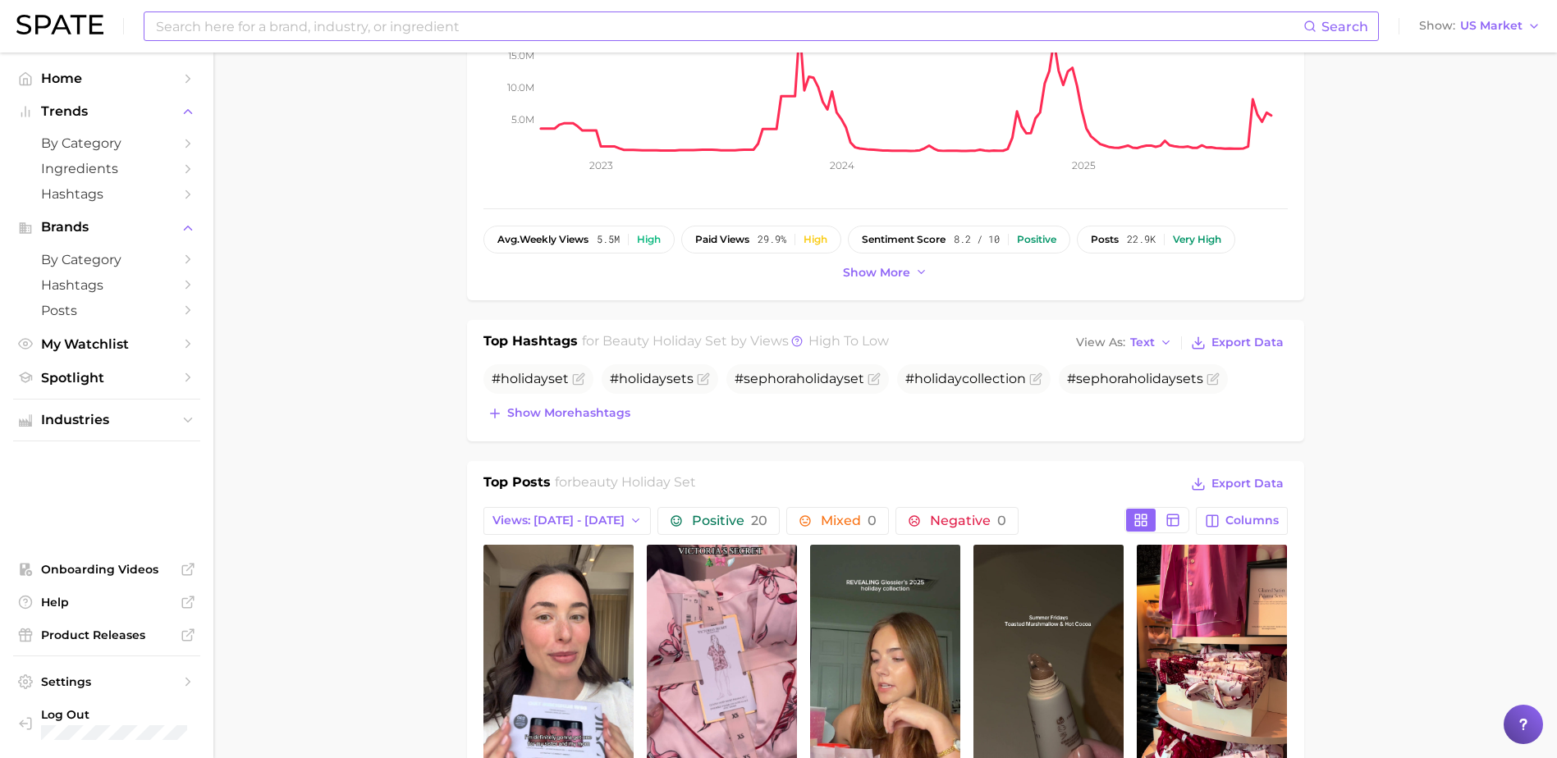
click at [304, 18] on input at bounding box center [728, 26] width 1149 height 28
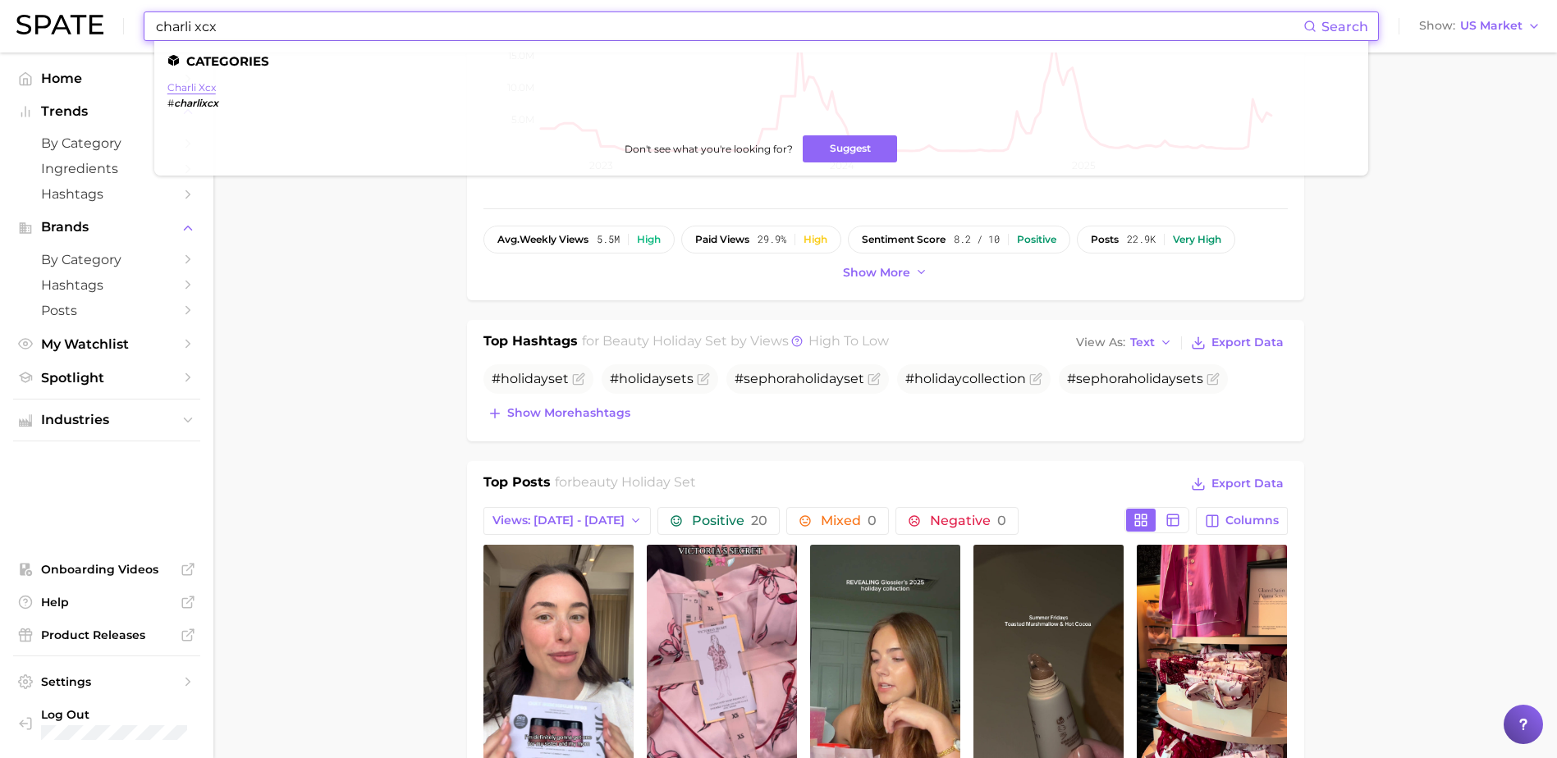
type input "charli xcx"
click at [181, 84] on link "charli xcx" at bounding box center [191, 87] width 48 height 12
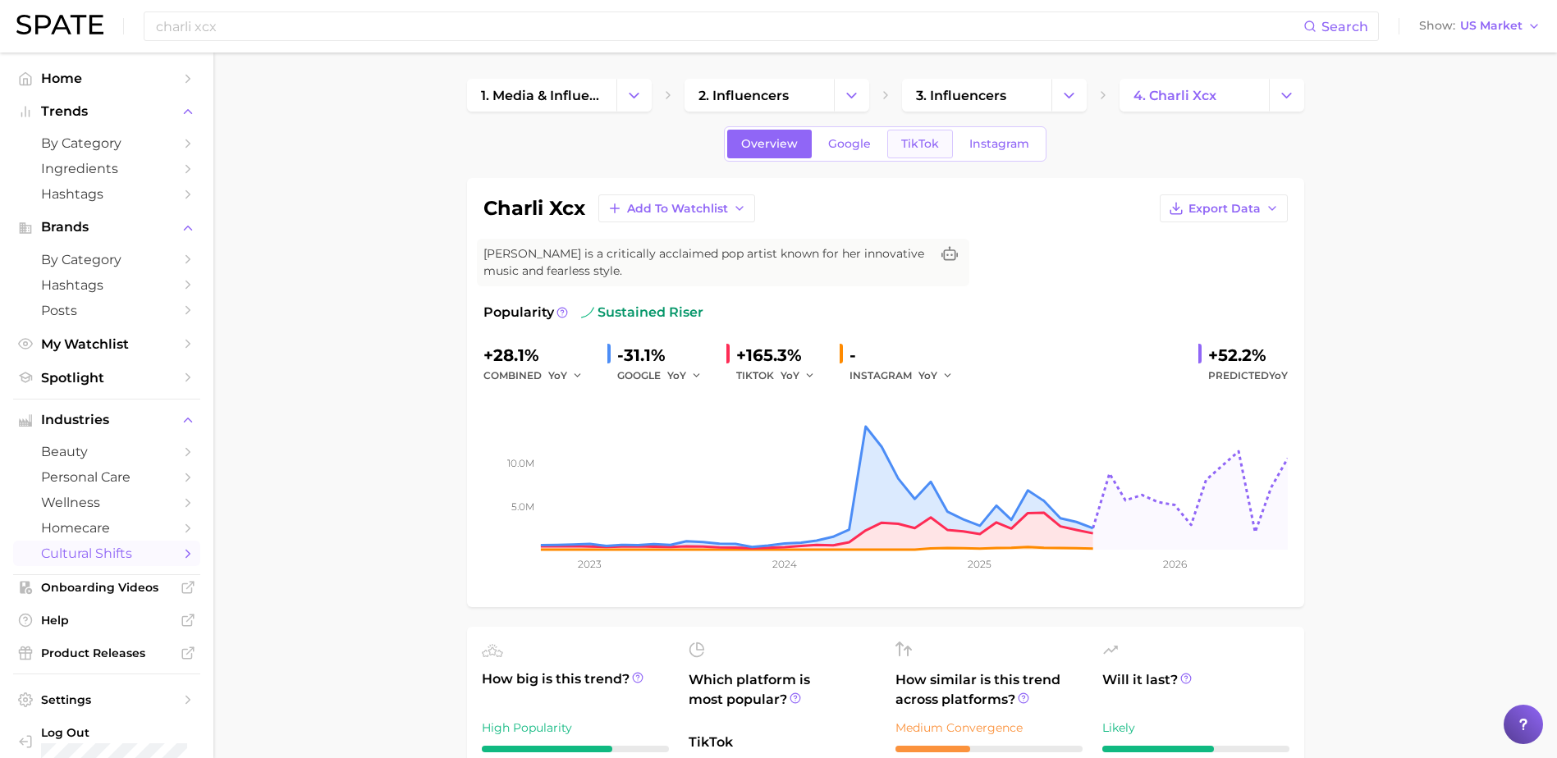
click at [896, 153] on link "TikTok" at bounding box center [920, 144] width 66 height 29
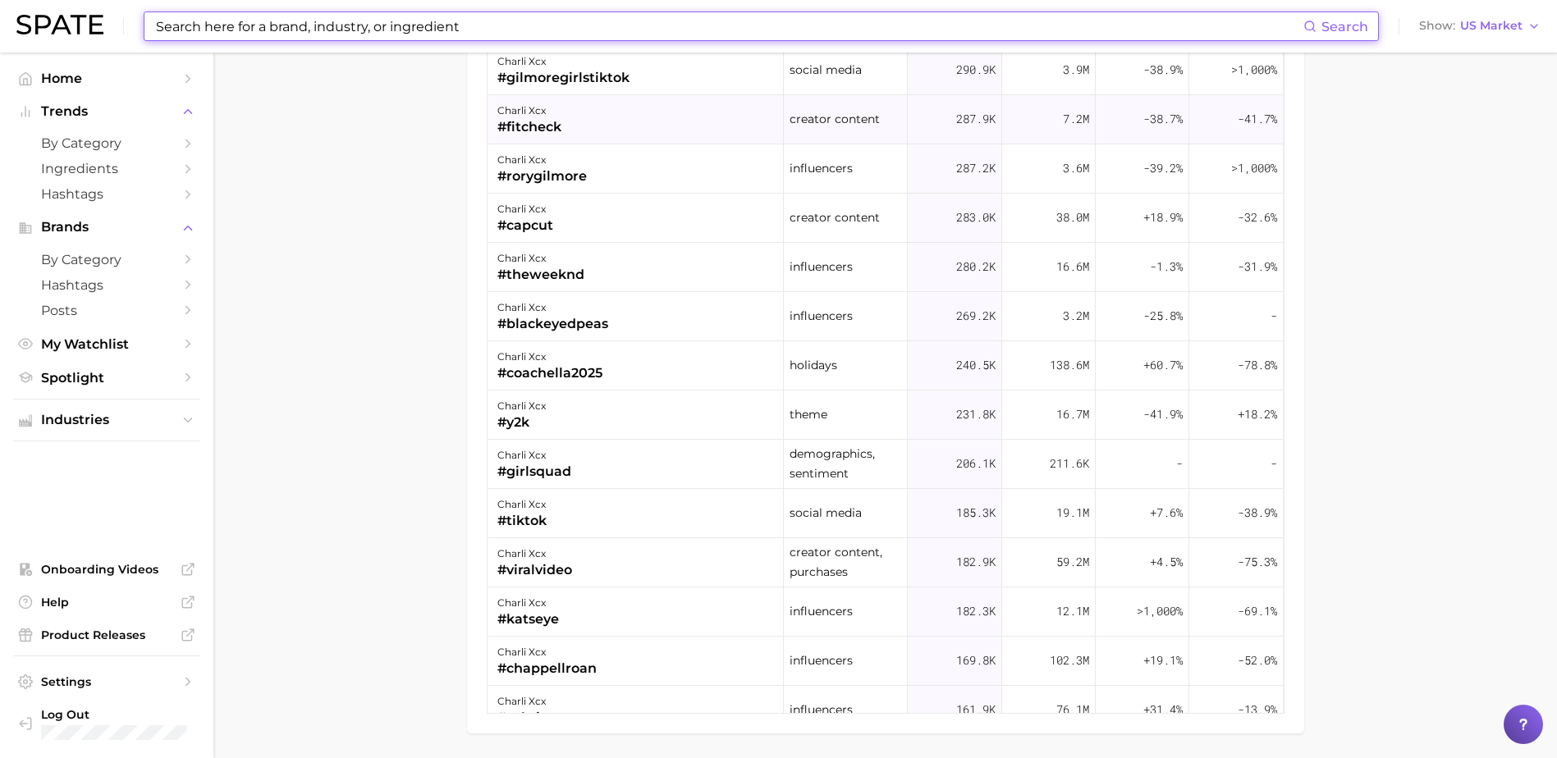
scroll to position [1231, 0]
